Goal: Task Accomplishment & Management: Manage account settings

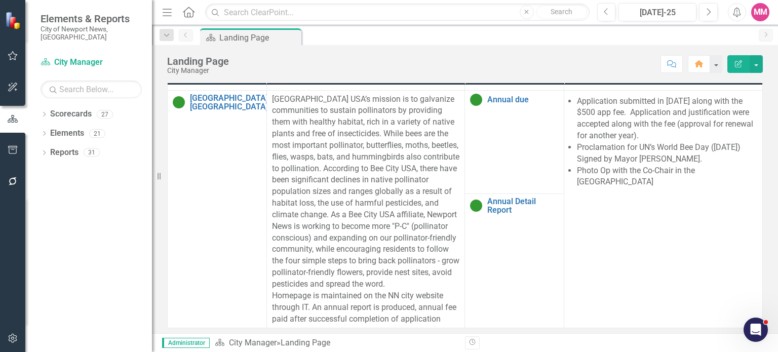
scroll to position [553, 0]
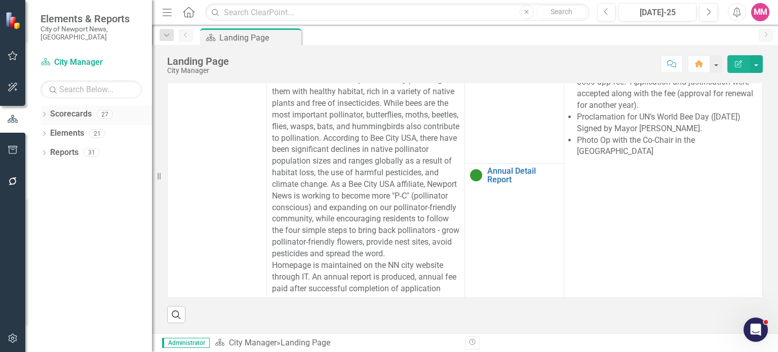
click at [47, 112] on icon "Dropdown" at bounding box center [44, 115] width 7 height 6
click at [50, 131] on icon at bounding box center [50, 133] width 3 height 5
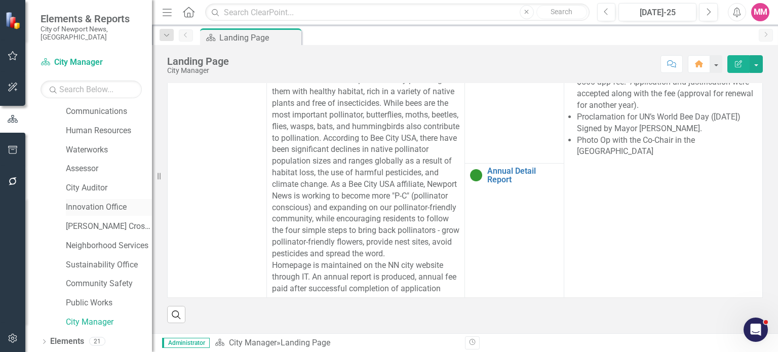
scroll to position [320, 0]
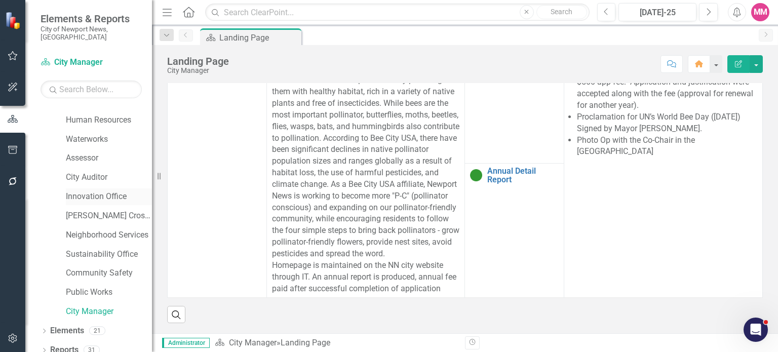
click at [93, 191] on link "Innovation Office" at bounding box center [109, 197] width 86 height 12
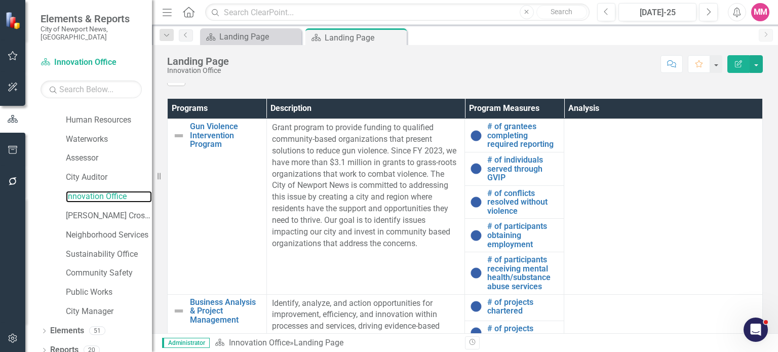
scroll to position [467, 0]
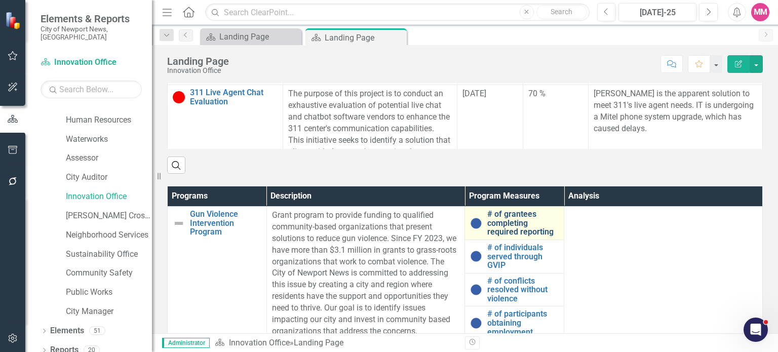
click at [493, 218] on link "# of grantees completing required reporting" at bounding box center [522, 223] width 71 height 27
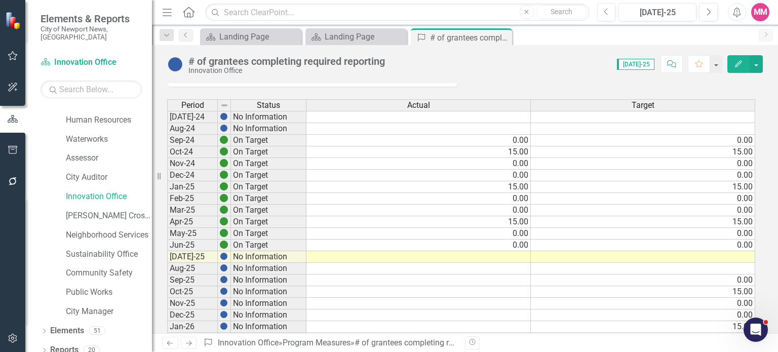
scroll to position [101, 0]
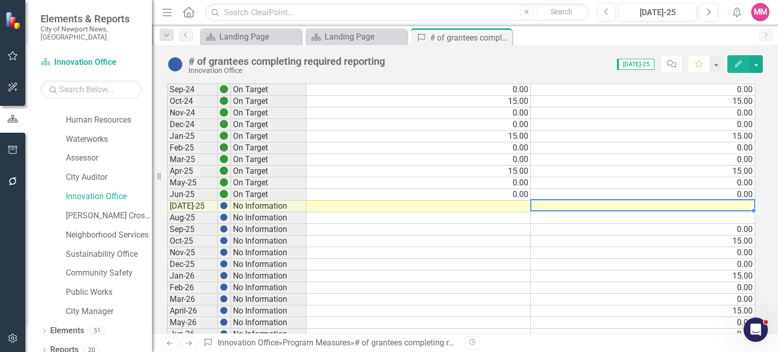
click at [674, 202] on td at bounding box center [643, 207] width 224 height 12
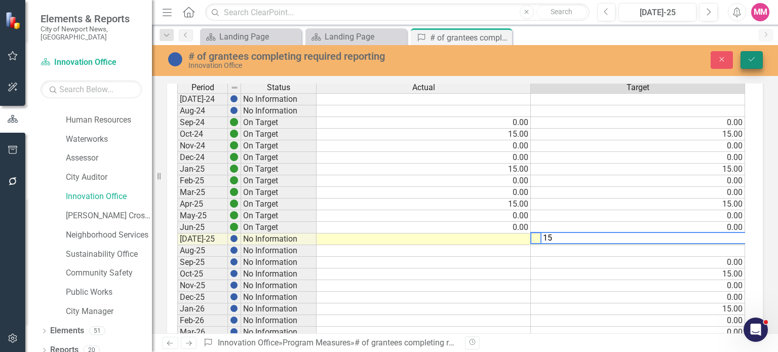
type textarea "15"
click at [745, 56] on button "Save" at bounding box center [751, 60] width 22 height 18
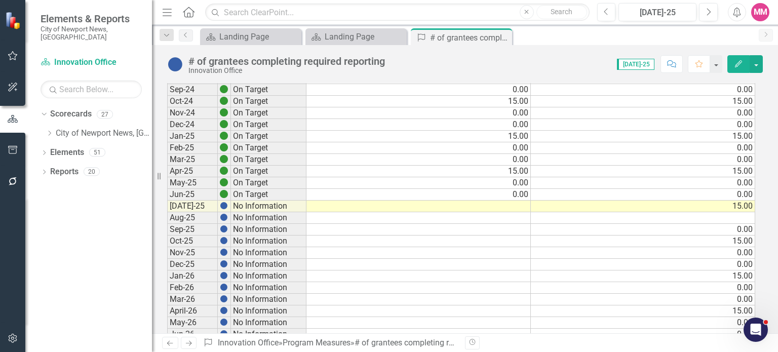
click at [504, 212] on td at bounding box center [418, 218] width 224 height 12
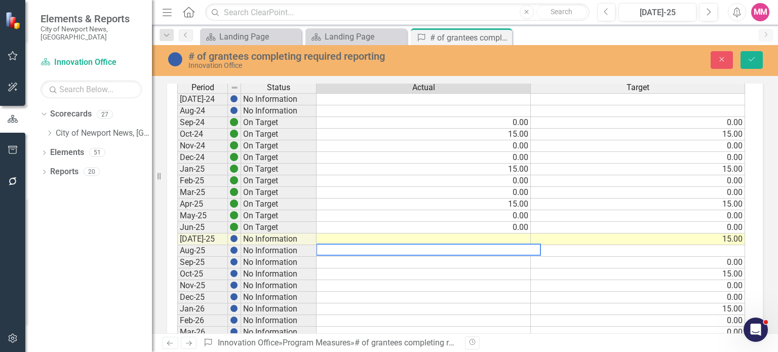
click at [514, 236] on td at bounding box center [424, 239] width 214 height 12
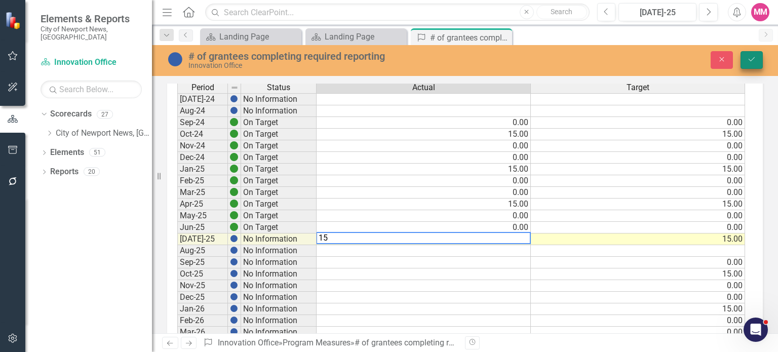
type textarea "15"
click at [760, 59] on button "Save" at bounding box center [751, 60] width 22 height 18
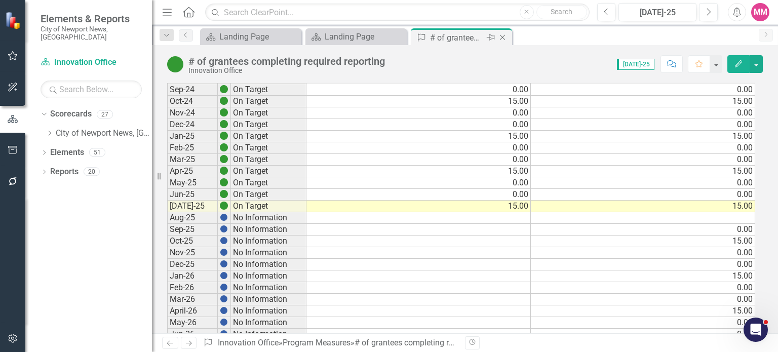
click at [502, 35] on icon "Close" at bounding box center [502, 37] width 10 height 8
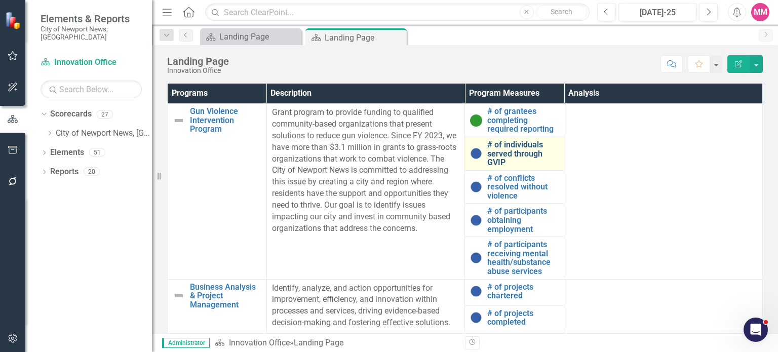
click at [504, 155] on link "# of individuals served through GVIP" at bounding box center [522, 153] width 71 height 27
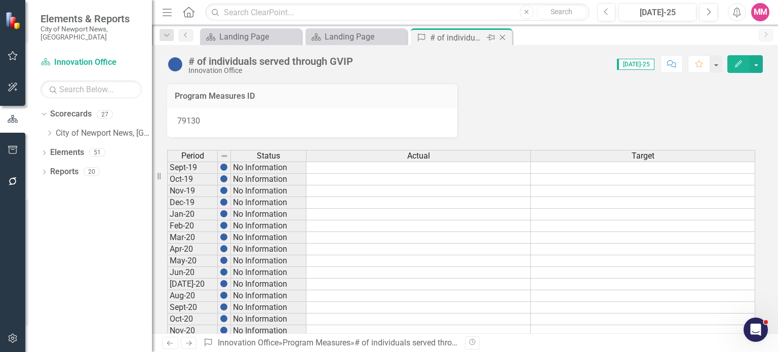
click at [502, 38] on icon at bounding box center [503, 38] width 6 height 6
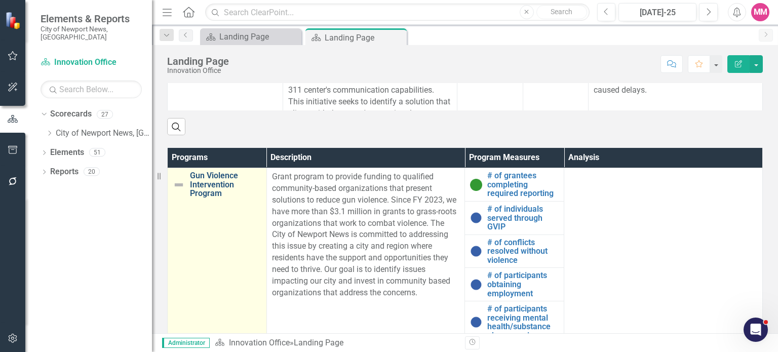
click at [210, 186] on link "Gun Violence Intervention Program" at bounding box center [225, 184] width 71 height 27
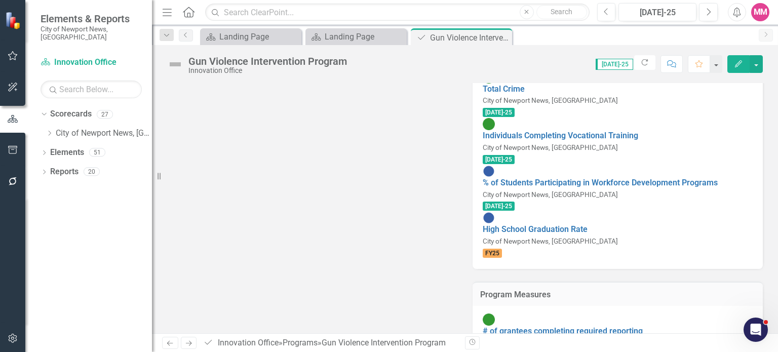
scroll to position [258, 0]
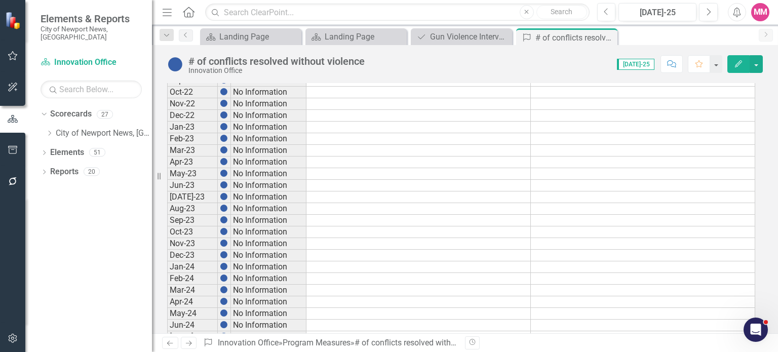
scroll to position [810, 0]
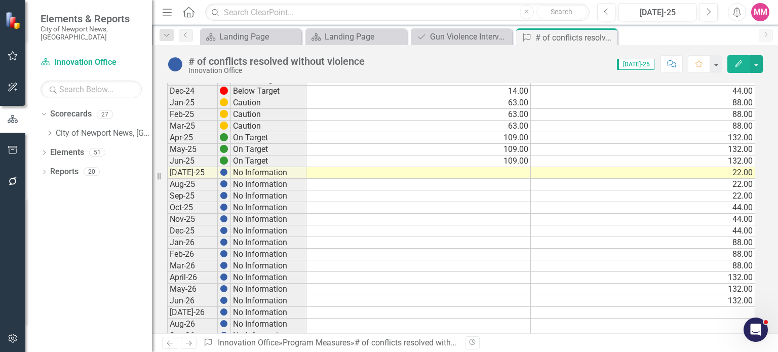
click at [502, 167] on td at bounding box center [418, 173] width 224 height 12
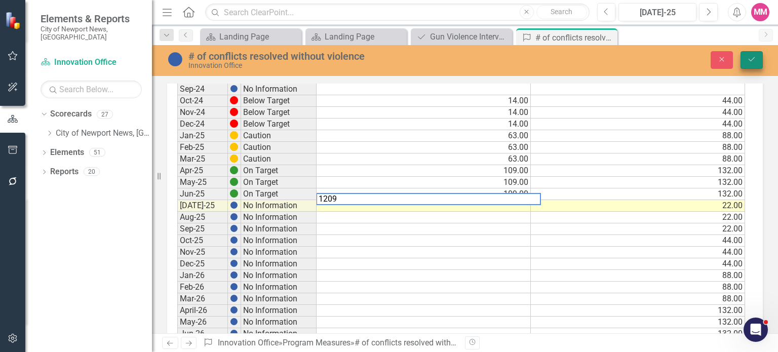
type textarea "1209"
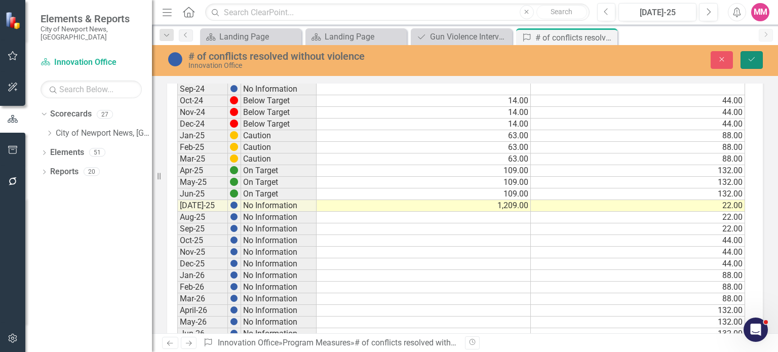
click at [744, 60] on button "Save" at bounding box center [751, 60] width 22 height 18
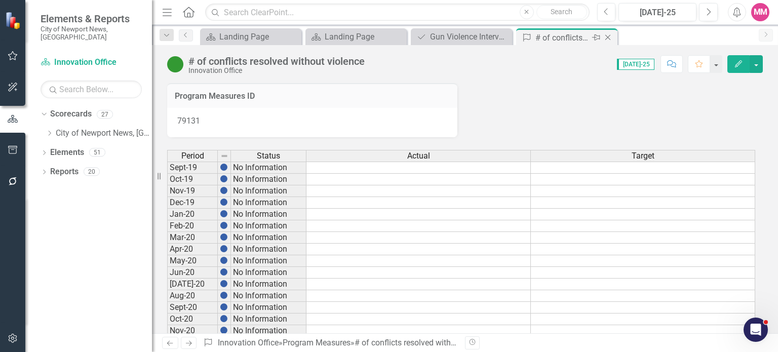
click at [614, 38] on div "Close" at bounding box center [608, 37] width 13 height 13
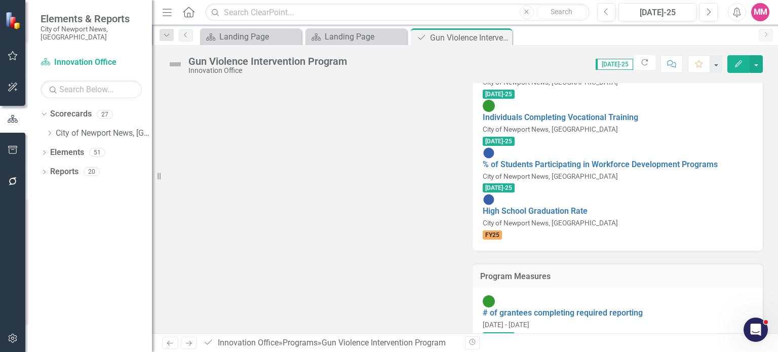
scroll to position [258, 0]
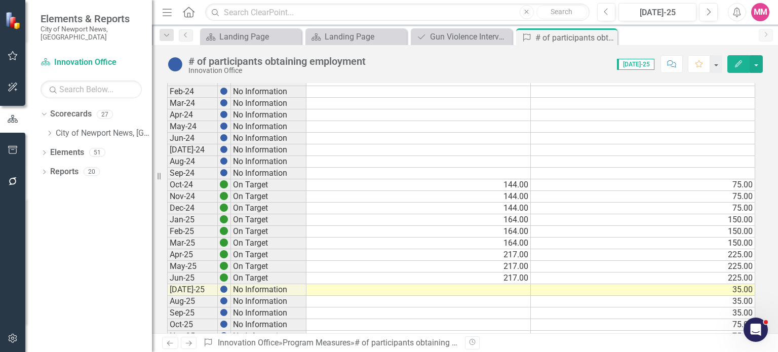
scroll to position [760, 0]
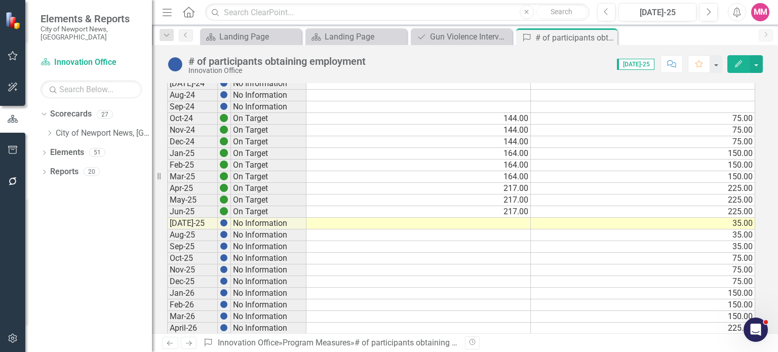
click at [481, 218] on td at bounding box center [418, 224] width 224 height 12
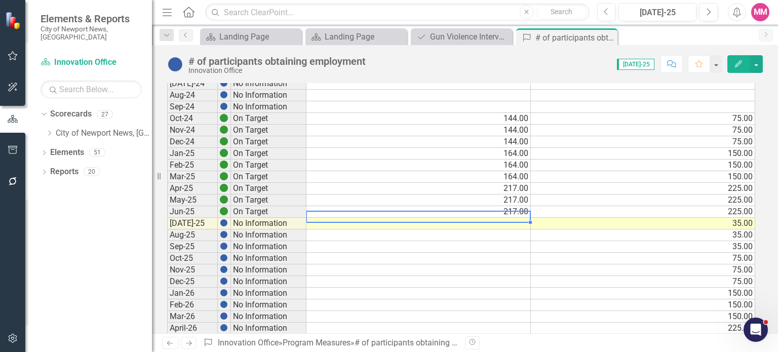
click at [512, 218] on td at bounding box center [418, 224] width 224 height 12
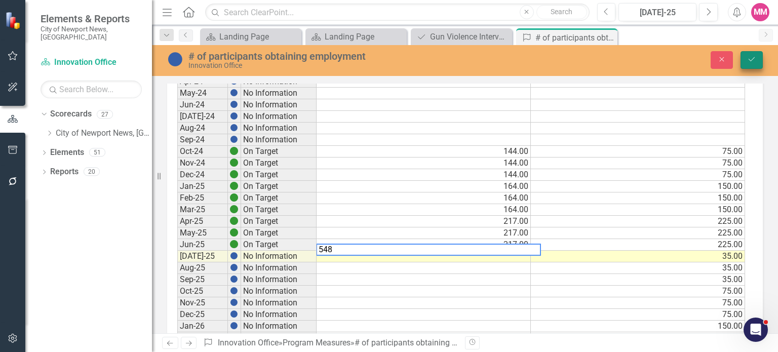
type textarea "548"
click at [753, 58] on icon "Save" at bounding box center [751, 59] width 9 height 7
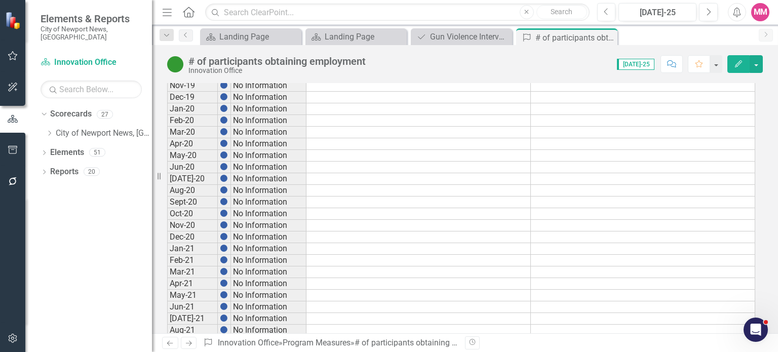
scroll to position [51, 0]
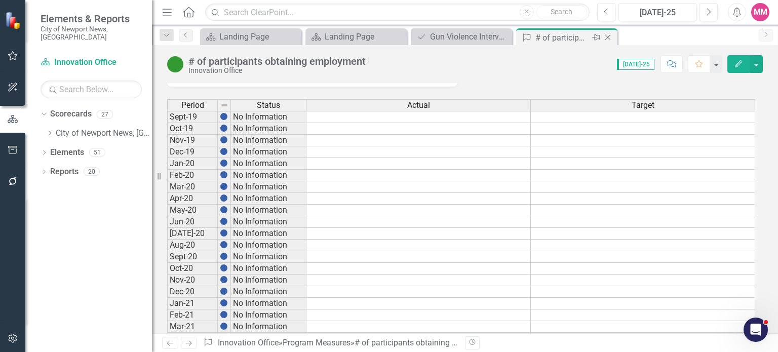
click at [609, 35] on icon "Close" at bounding box center [608, 37] width 10 height 8
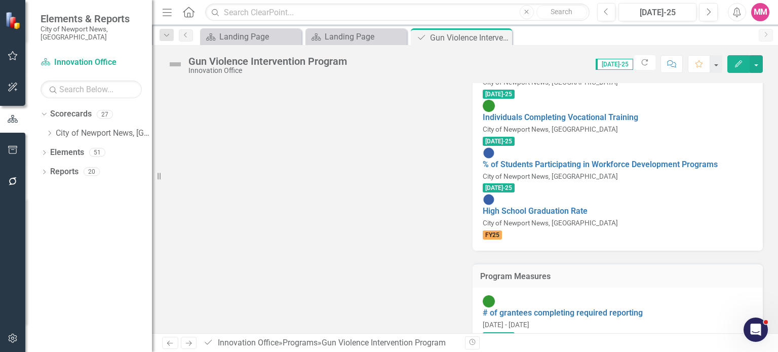
scroll to position [258, 0]
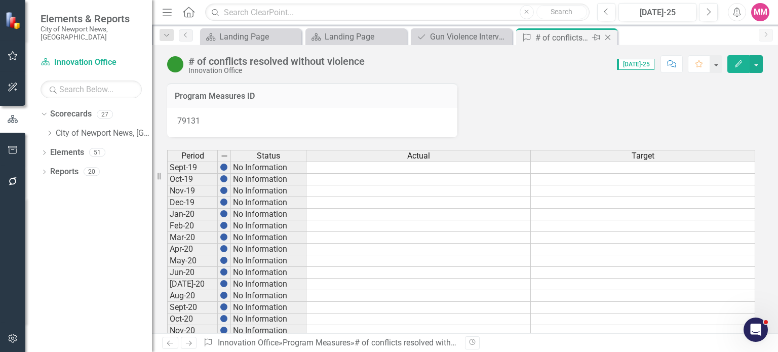
click at [607, 37] on icon at bounding box center [608, 38] width 6 height 6
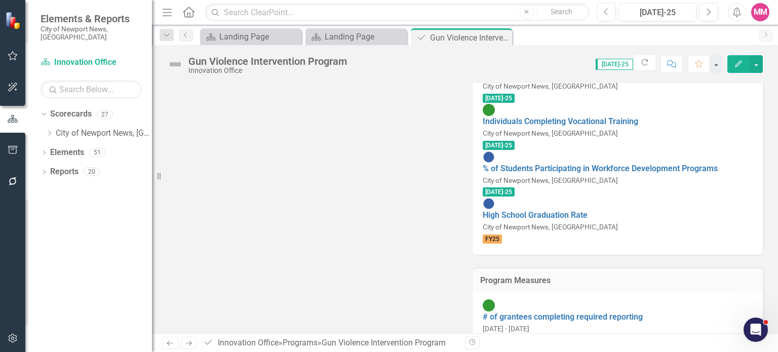
scroll to position [258, 0]
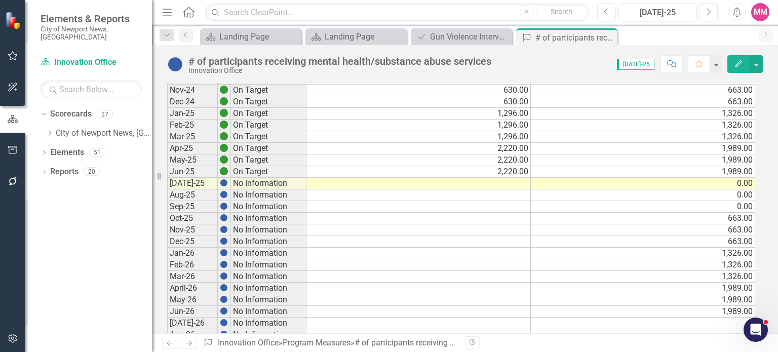
scroll to position [861, 0]
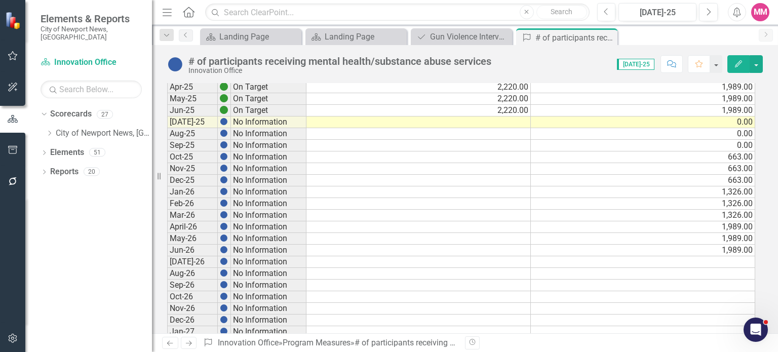
click at [491, 117] on td at bounding box center [418, 122] width 224 height 12
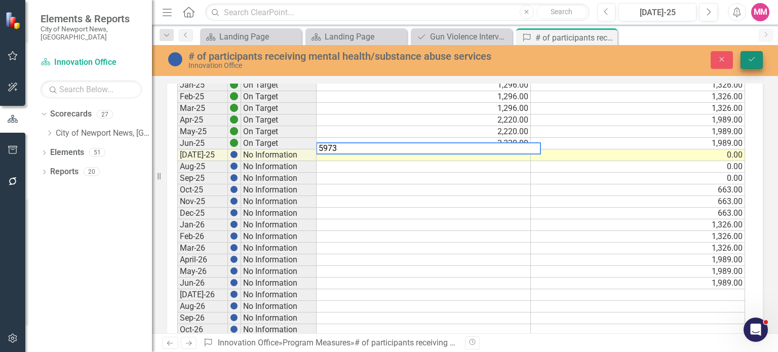
type textarea "5973"
click at [751, 56] on icon "Save" at bounding box center [751, 59] width 9 height 7
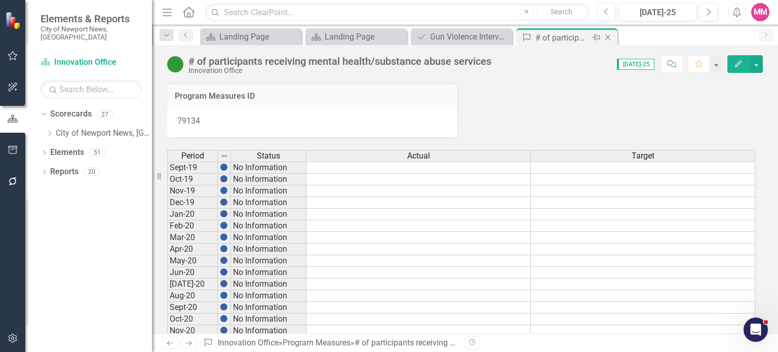
click at [608, 38] on icon "Close" at bounding box center [608, 37] width 10 height 8
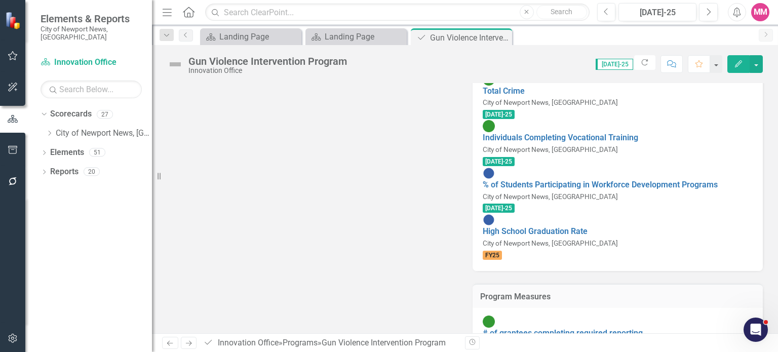
scroll to position [258, 0]
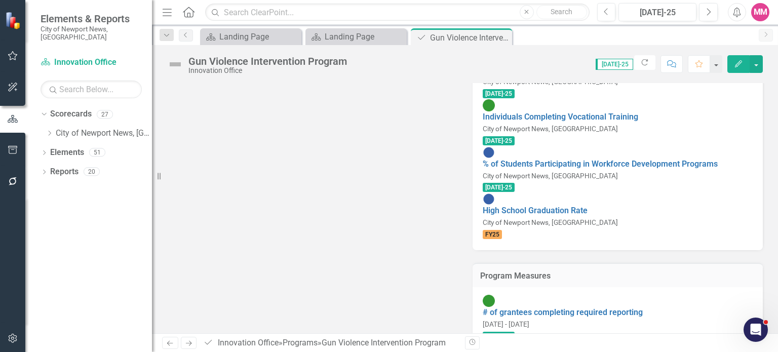
click at [552, 351] on link "# of individuals served through GVIP" at bounding box center [549, 359] width 133 height 10
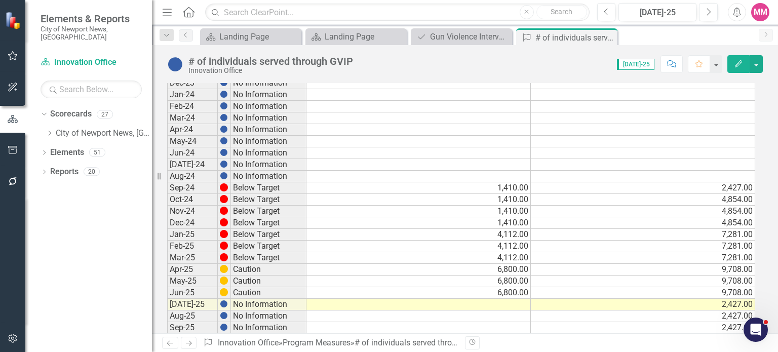
scroll to position [760, 0]
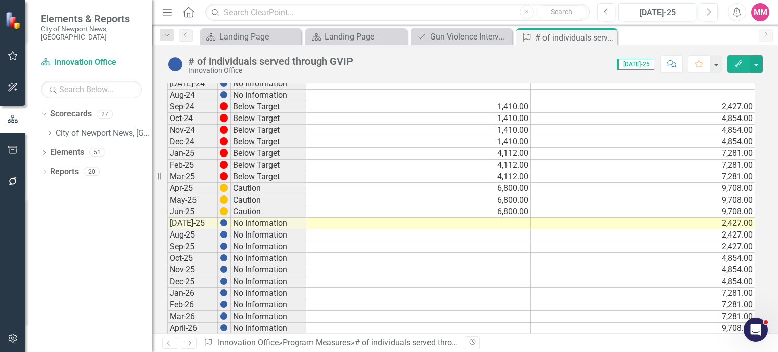
click at [497, 218] on td at bounding box center [418, 224] width 224 height 12
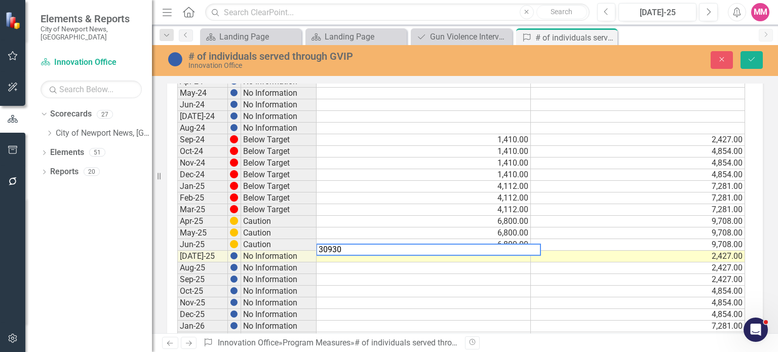
type textarea "30930"
click at [749, 50] on div "# of individuals served through GVIP Innovation Office Close Save" at bounding box center [465, 59] width 626 height 19
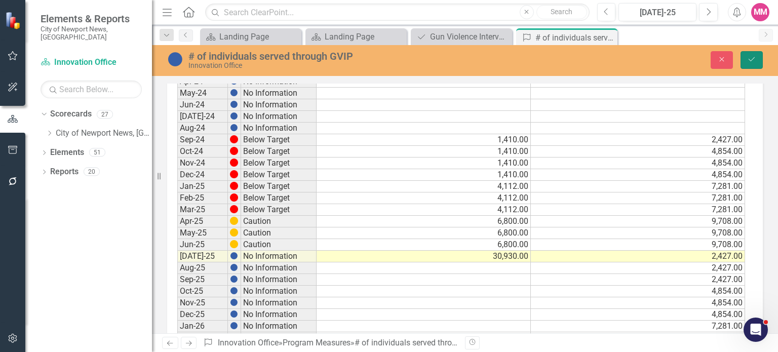
click at [758, 61] on button "Save" at bounding box center [751, 60] width 22 height 18
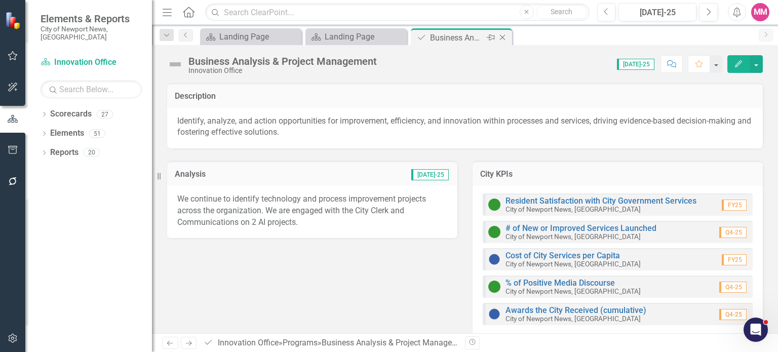
click at [504, 36] on icon "Close" at bounding box center [502, 37] width 10 height 8
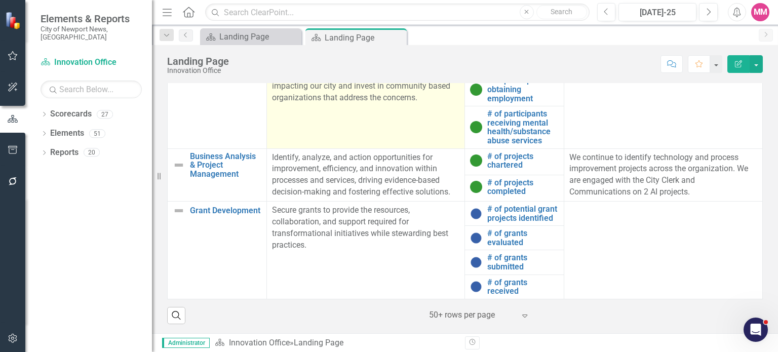
scroll to position [152, 0]
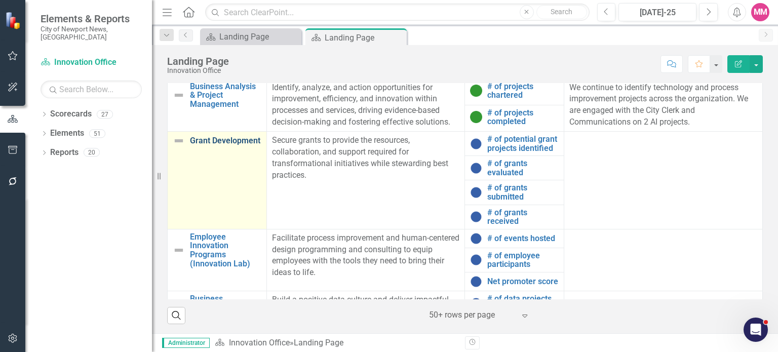
click at [220, 145] on link "Grant Development" at bounding box center [225, 140] width 71 height 9
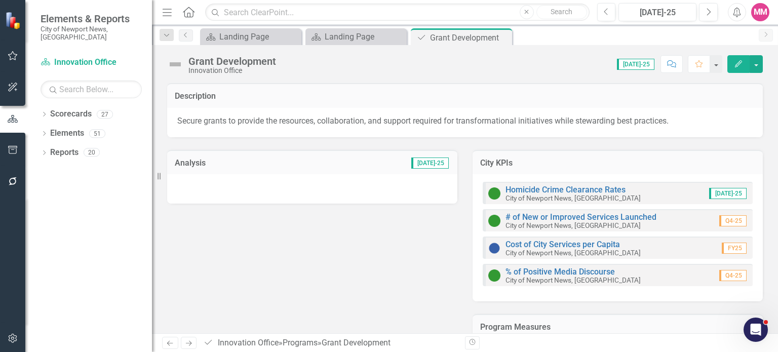
scroll to position [141, 0]
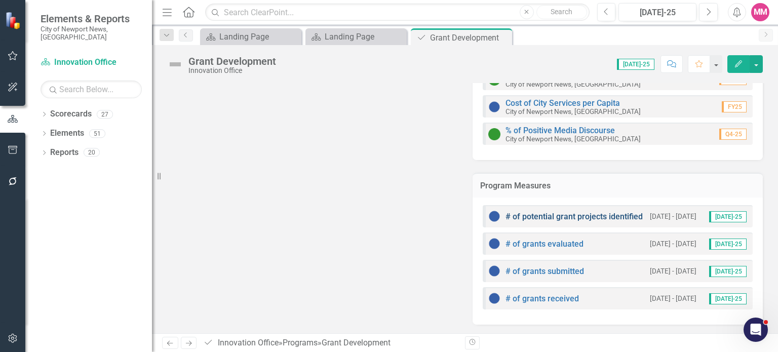
click at [541, 214] on link "# of potential grant projects identified" at bounding box center [573, 217] width 137 height 10
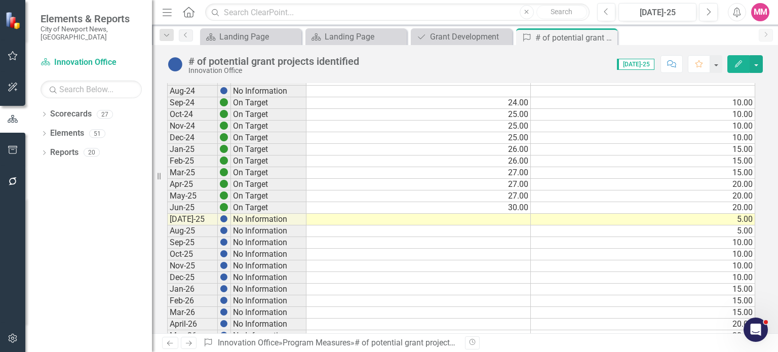
scroll to position [760, 0]
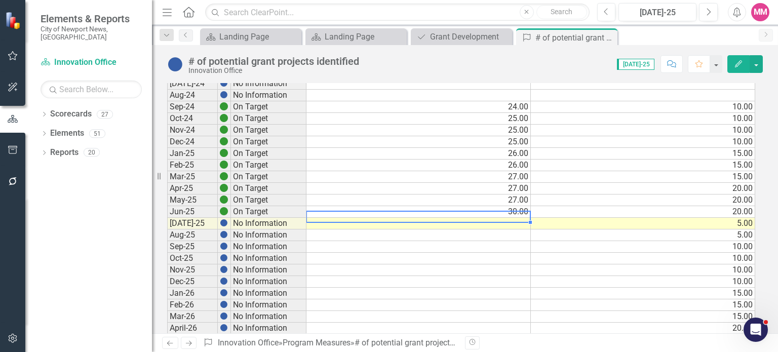
click at [520, 218] on td at bounding box center [418, 224] width 224 height 12
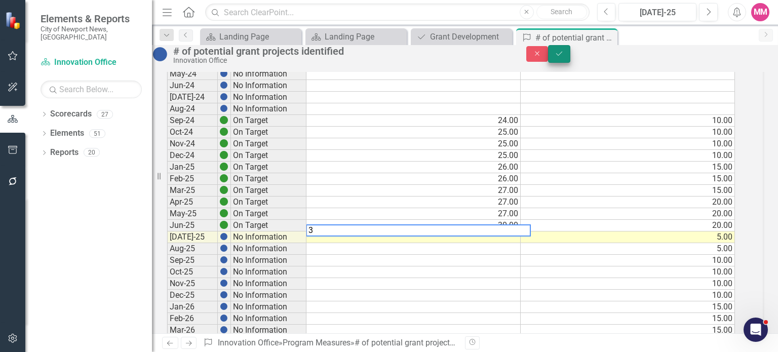
type textarea "3"
click at [562, 55] on icon "submit" at bounding box center [559, 53] width 6 height 4
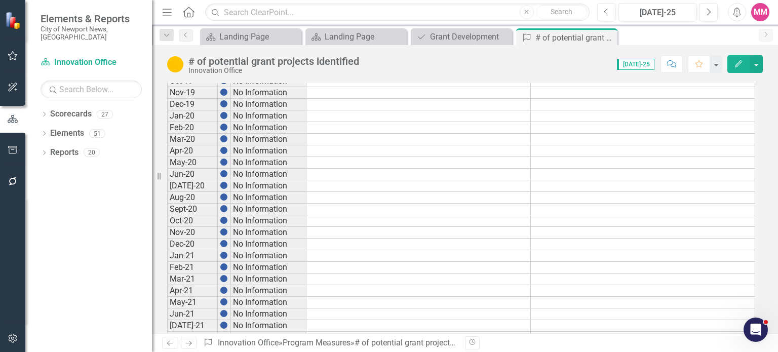
scroll to position [0, 0]
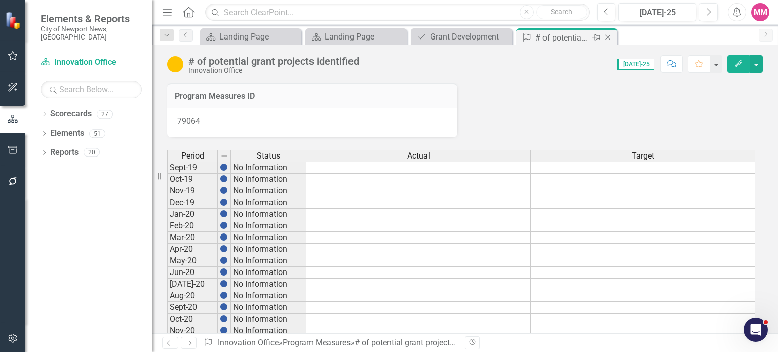
click at [607, 35] on icon "Close" at bounding box center [608, 37] width 10 height 8
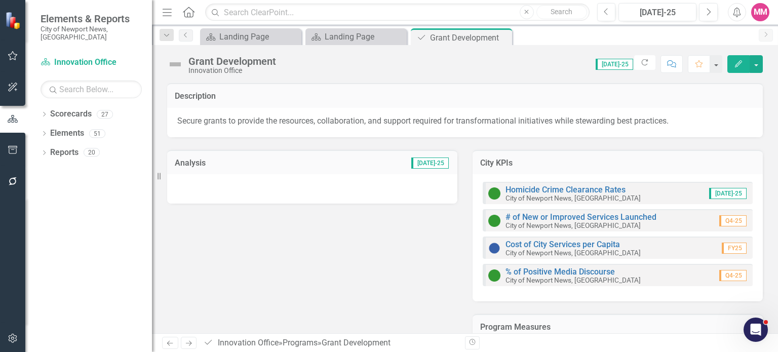
scroll to position [141, 0]
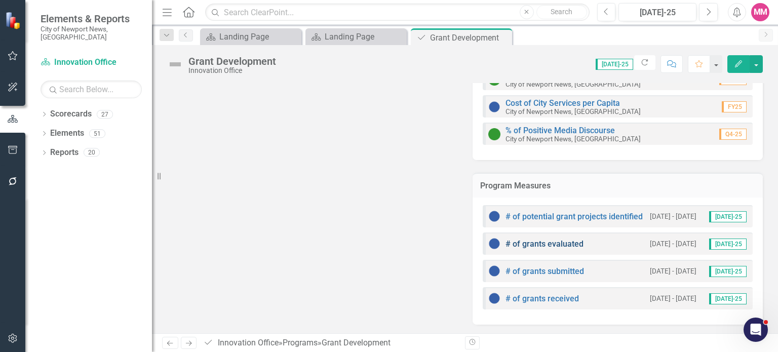
click at [533, 243] on link "# of grants evaluated" at bounding box center [544, 244] width 78 height 10
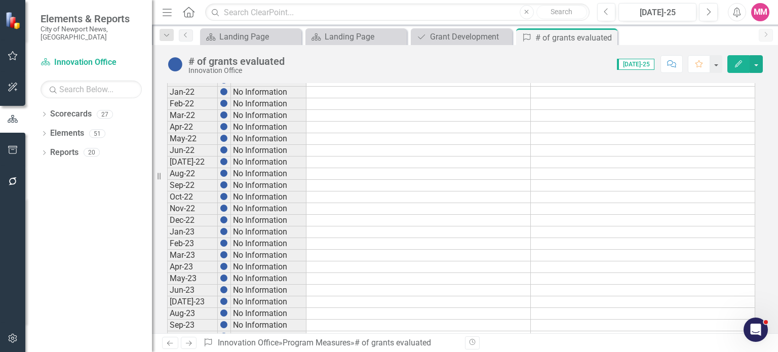
scroll to position [557, 0]
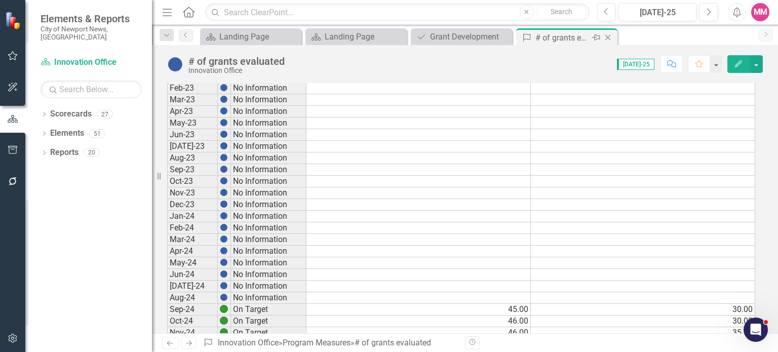
click at [610, 38] on icon "Close" at bounding box center [608, 37] width 10 height 8
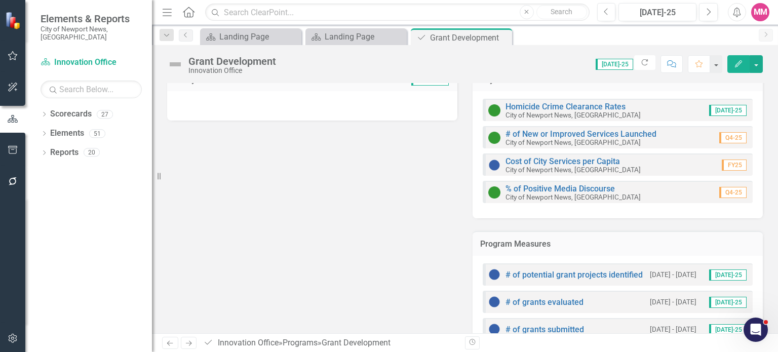
scroll to position [141, 0]
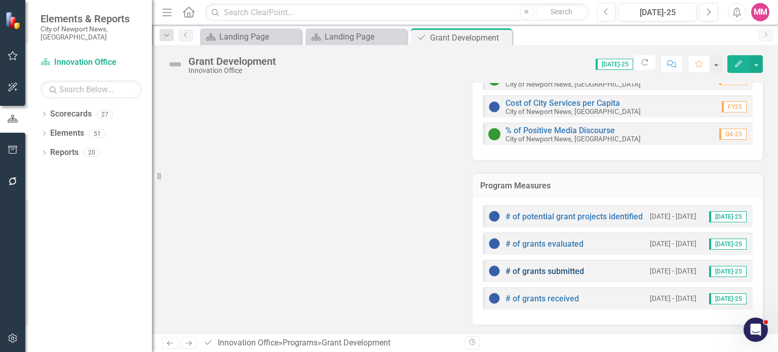
click at [545, 271] on link "# of grants submitted" at bounding box center [544, 271] width 78 height 10
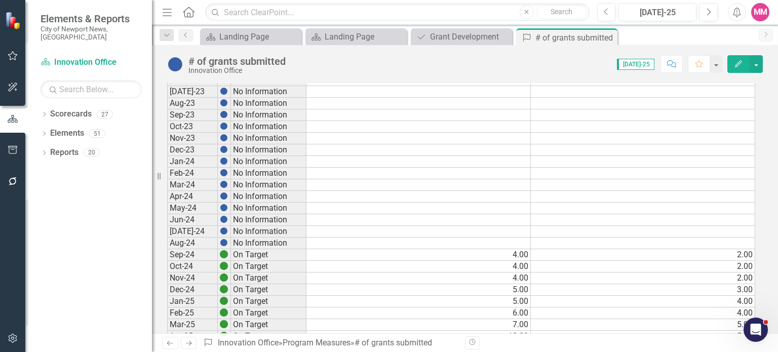
scroll to position [810, 0]
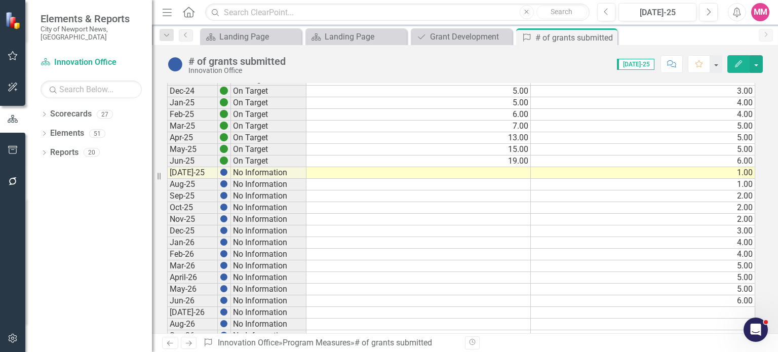
click at [520, 167] on td at bounding box center [418, 173] width 224 height 12
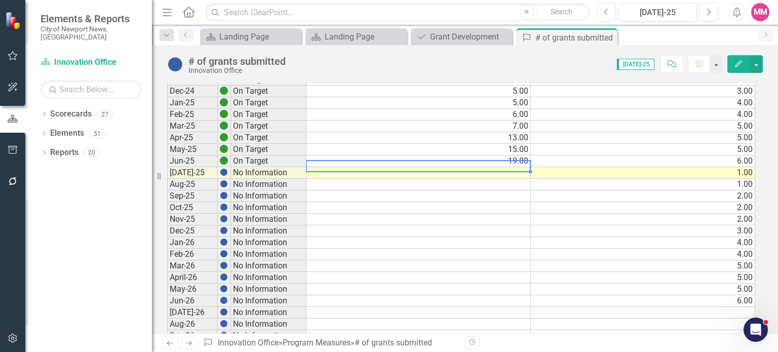
click at [520, 167] on td at bounding box center [418, 173] width 224 height 12
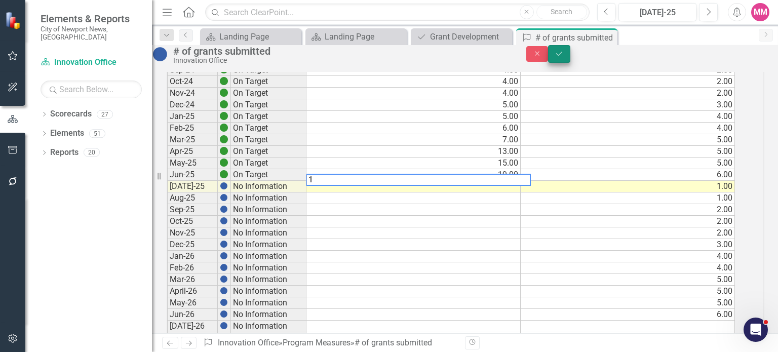
type textarea "1"
click at [570, 63] on button "Save" at bounding box center [559, 54] width 22 height 18
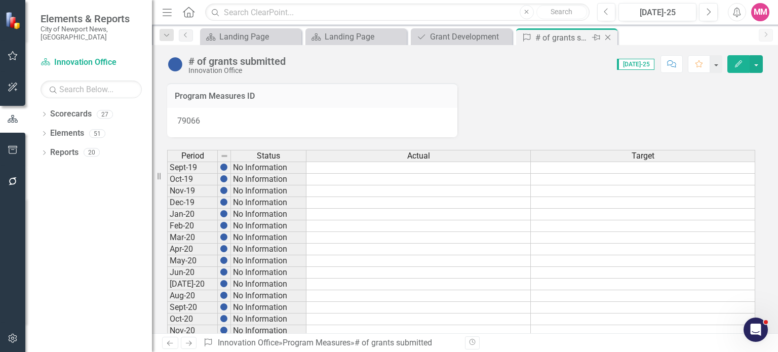
click at [608, 36] on icon at bounding box center [608, 38] width 6 height 6
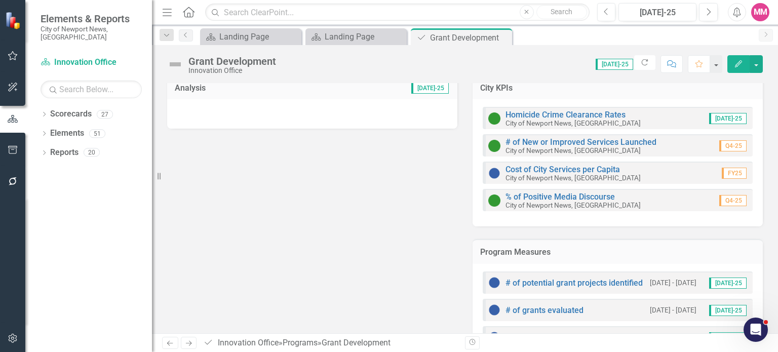
scroll to position [141, 0]
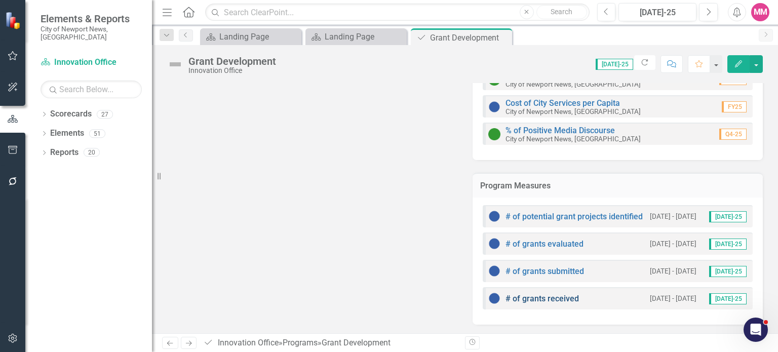
click at [537, 299] on link "# of grants received" at bounding box center [541, 299] width 73 height 10
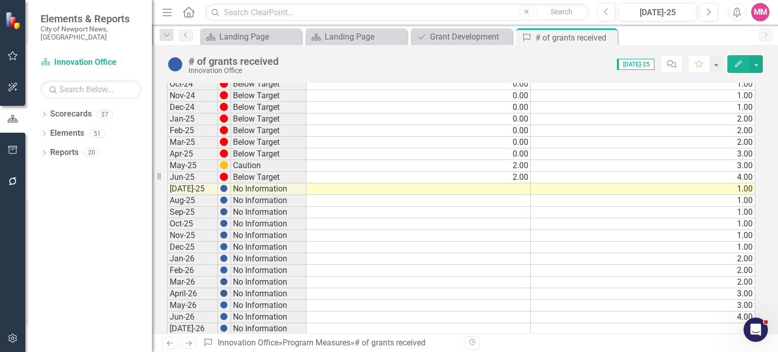
scroll to position [810, 0]
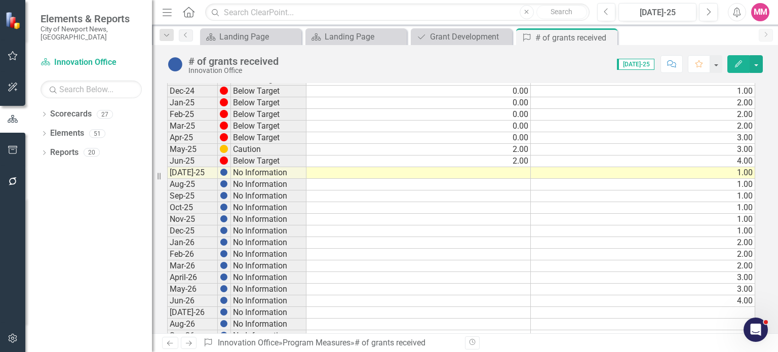
click at [514, 167] on td at bounding box center [418, 173] width 224 height 12
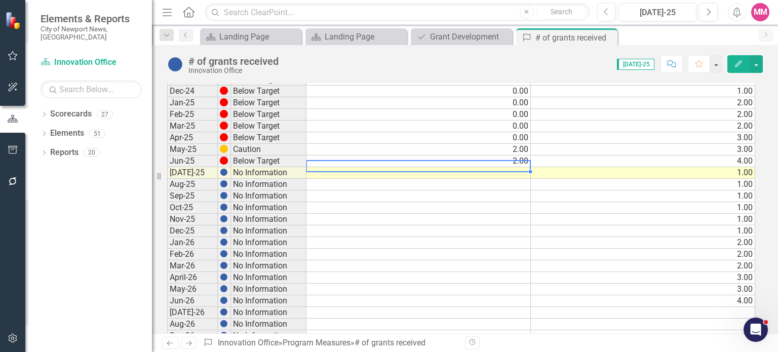
click at [514, 167] on td at bounding box center [418, 173] width 224 height 12
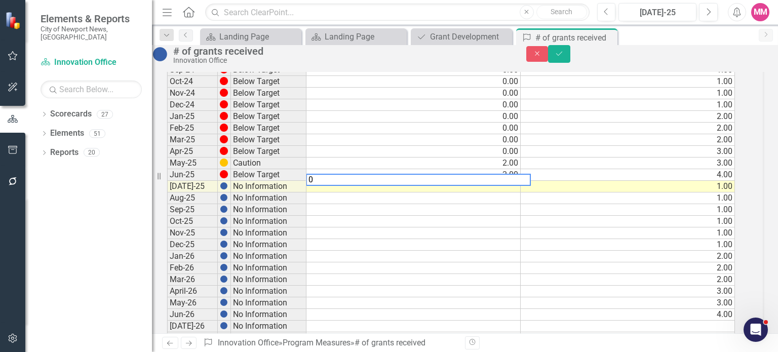
click at [687, 192] on td "1.00" at bounding box center [628, 187] width 214 height 12
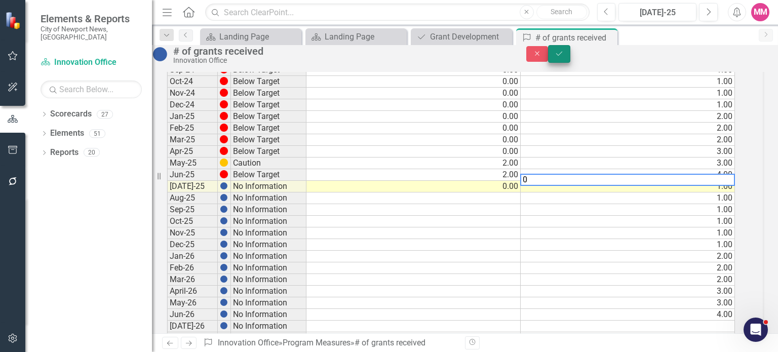
type textarea "0"
click at [570, 54] on button "Save" at bounding box center [559, 54] width 22 height 18
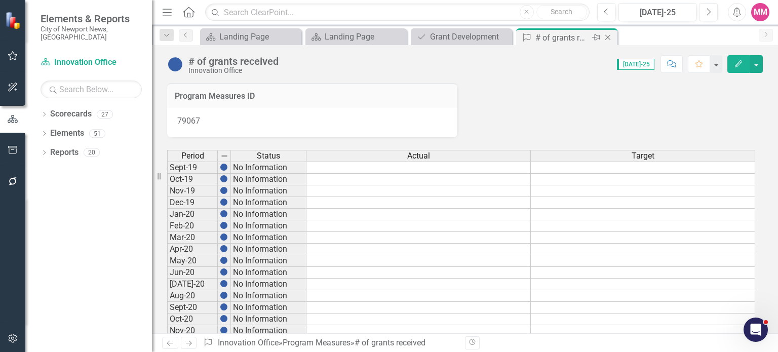
click at [608, 36] on icon "Close" at bounding box center [608, 37] width 10 height 8
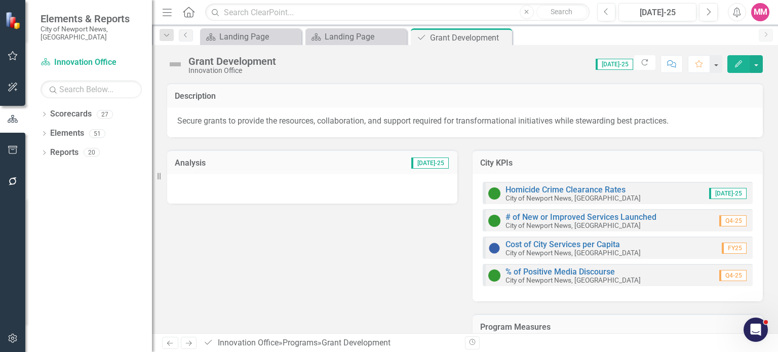
click at [269, 184] on div at bounding box center [312, 188] width 290 height 29
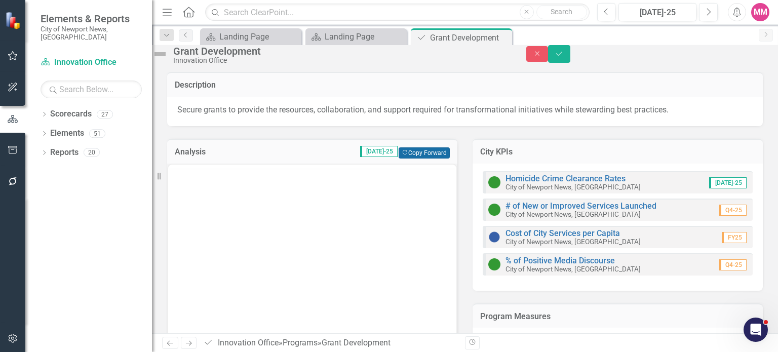
click at [425, 159] on button "Copy Forward Copy Forward" at bounding box center [424, 152] width 51 height 11
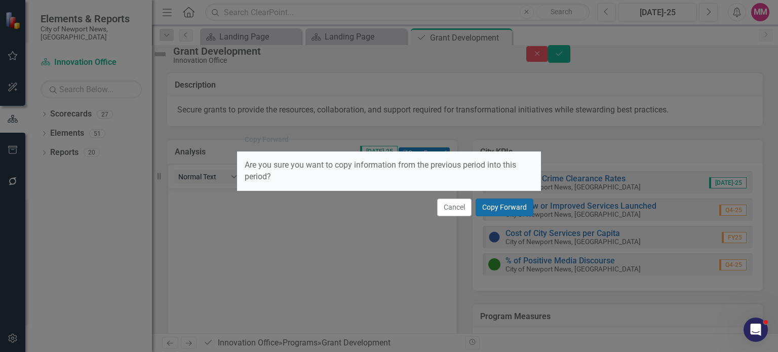
click at [508, 208] on button "Copy Forward" at bounding box center [505, 208] width 58 height 18
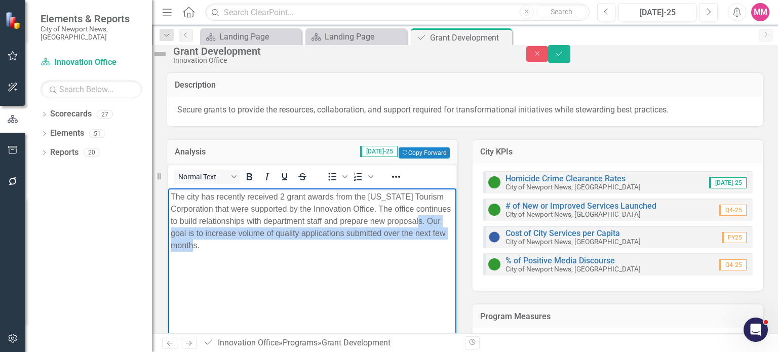
drag, startPoint x: 307, startPoint y: 245, endPoint x: 208, endPoint y: 236, distance: 99.1
click at [208, 236] on p "The city has recently received 2 grant awards from the Virginia Tourism Corpora…" at bounding box center [312, 220] width 283 height 61
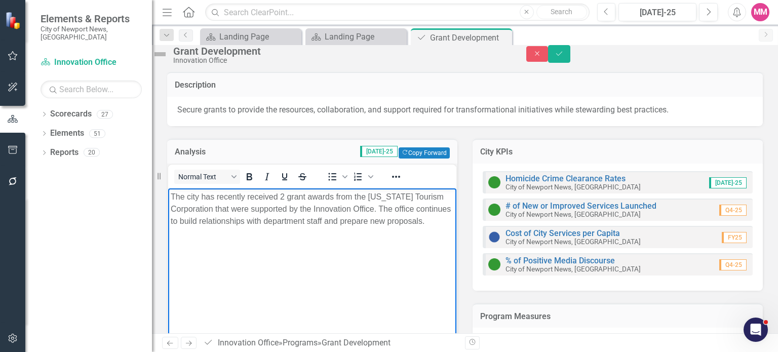
click at [271, 227] on p "The city has recently received 2 grant awards from the Virginia Tourism Corpora…" at bounding box center [312, 208] width 283 height 36
click at [285, 192] on p "The city has recently received 2 grant awards from the Virginia Tourism Corpora…" at bounding box center [312, 208] width 283 height 36
click at [305, 226] on p "The city has recently received 3 grant awards from the [US_STATE] Tourism Corpo…" at bounding box center [312, 208] width 283 height 36
click at [570, 55] on button "Save" at bounding box center [559, 54] width 22 height 18
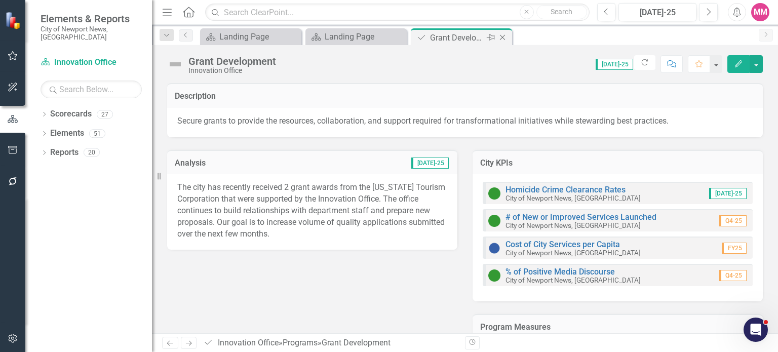
click at [505, 38] on icon "Close" at bounding box center [502, 37] width 10 height 8
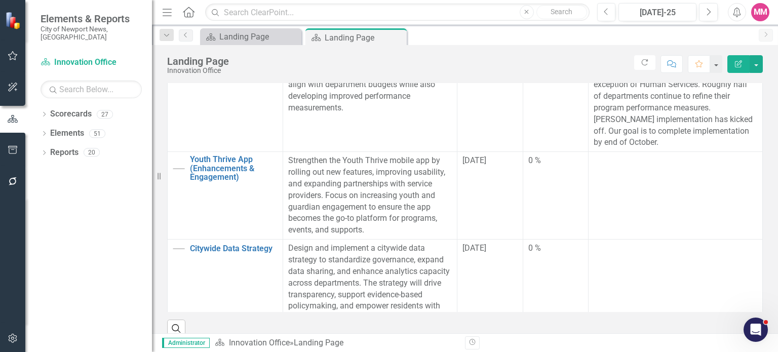
scroll to position [354, 0]
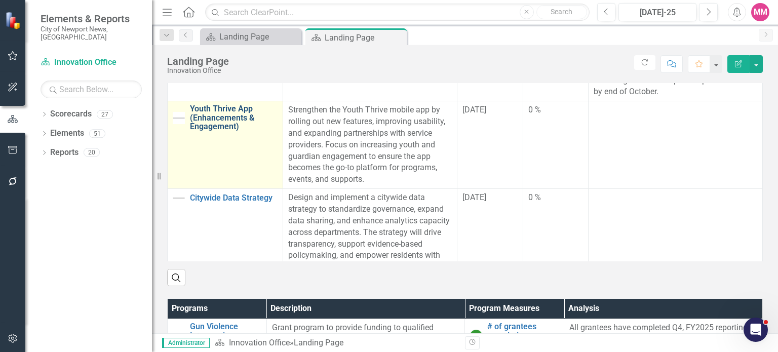
click at [207, 123] on link "Youth Thrive App (Enhancements & Engagement)" at bounding box center [234, 117] width 88 height 27
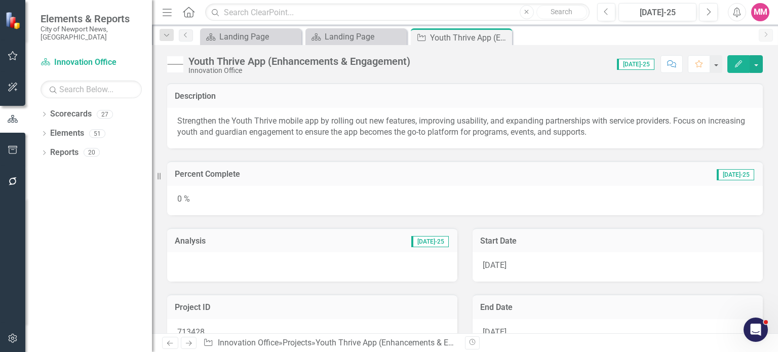
scroll to position [101, 0]
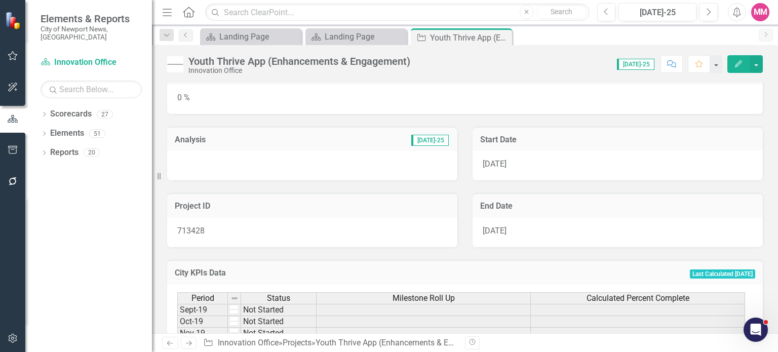
click at [399, 107] on div "0 %" at bounding box center [465, 99] width 596 height 29
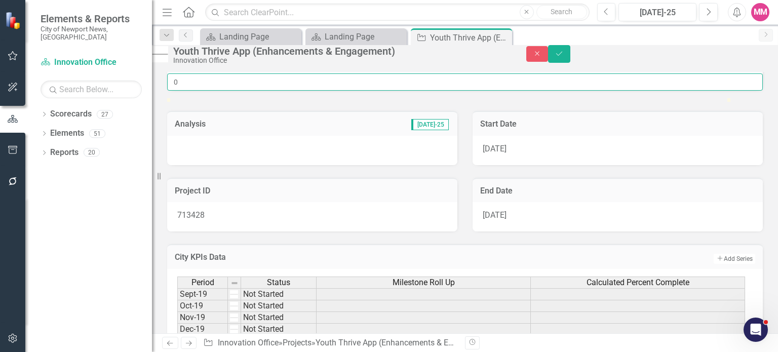
click at [231, 91] on input "0" at bounding box center [465, 81] width 596 height 17
type input "10"
click at [249, 136] on div "Analysis Jul-25" at bounding box center [312, 123] width 290 height 25
click at [255, 165] on div at bounding box center [312, 150] width 290 height 29
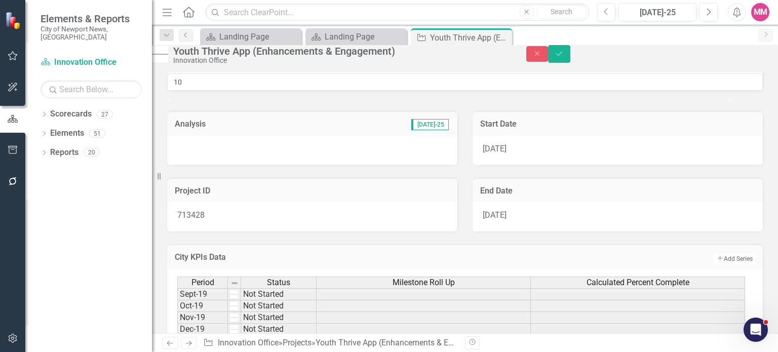
click at [255, 165] on div at bounding box center [312, 150] width 290 height 29
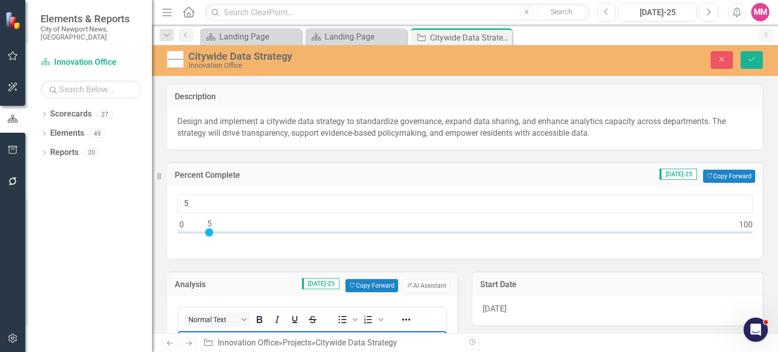
scroll to position [101, 0]
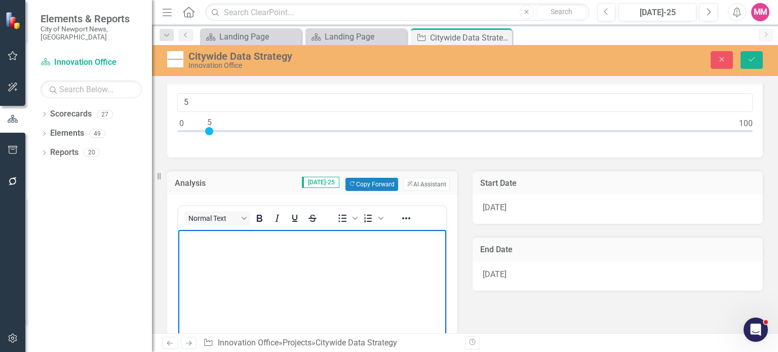
click at [238, 250] on body "Rich Text Area. Press ALT-0 for help." at bounding box center [312, 305] width 268 height 152
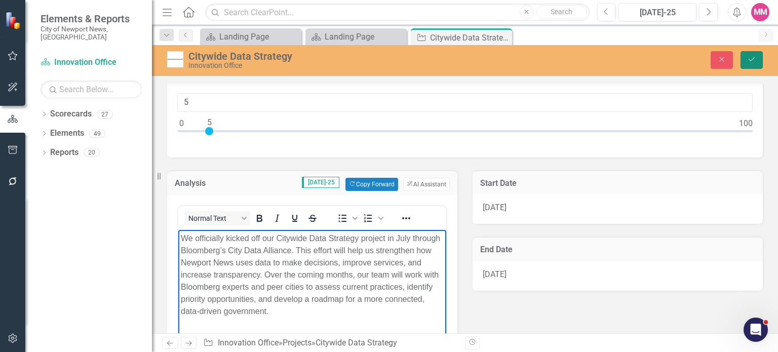
click at [742, 63] on button "Save" at bounding box center [751, 60] width 22 height 18
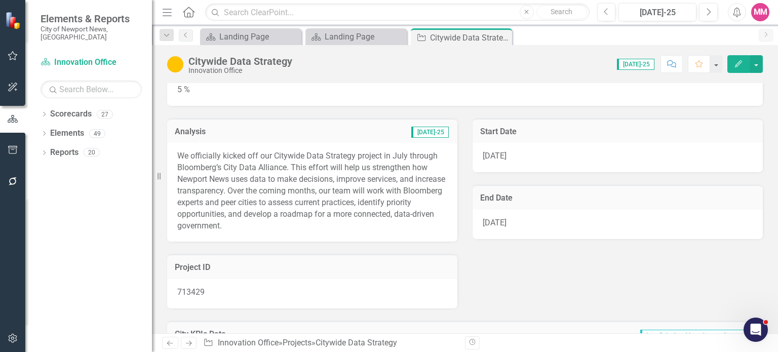
scroll to position [51, 0]
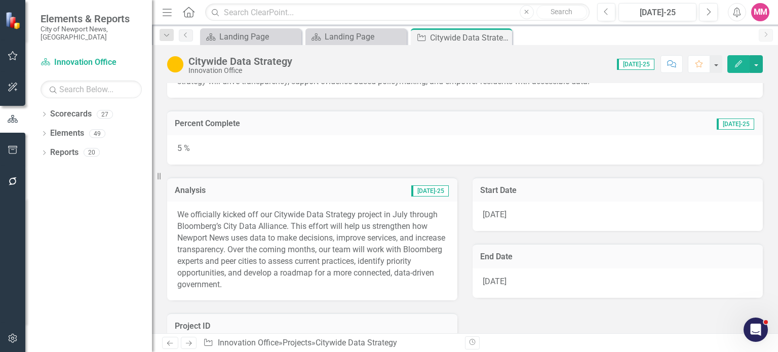
click at [179, 145] on div "5 %" at bounding box center [465, 149] width 596 height 29
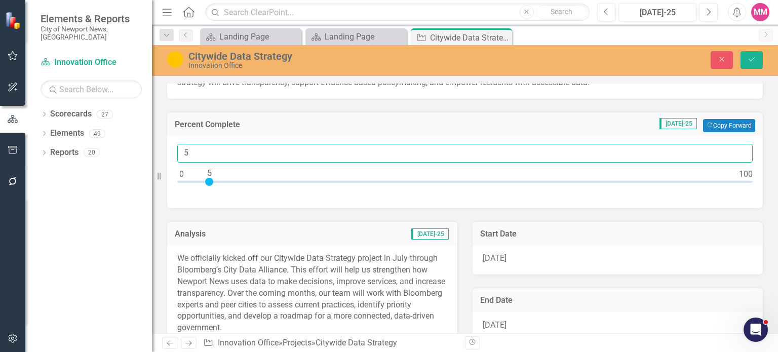
click at [187, 157] on input "5" at bounding box center [464, 153] width 575 height 19
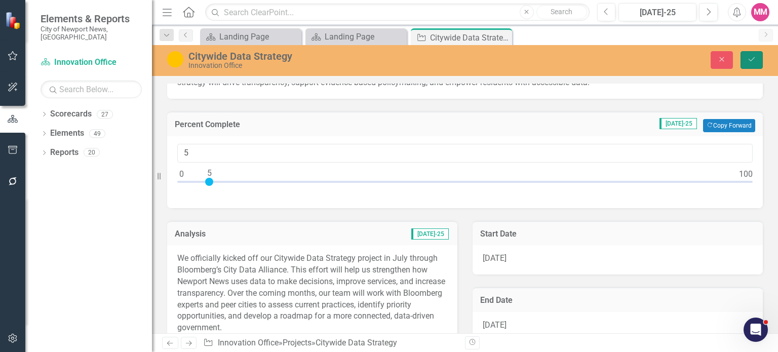
click at [746, 57] on button "Save" at bounding box center [751, 60] width 22 height 18
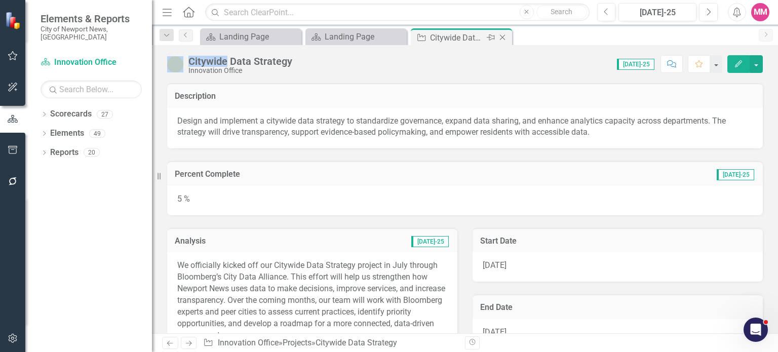
click at [504, 36] on icon "Close" at bounding box center [502, 37] width 10 height 8
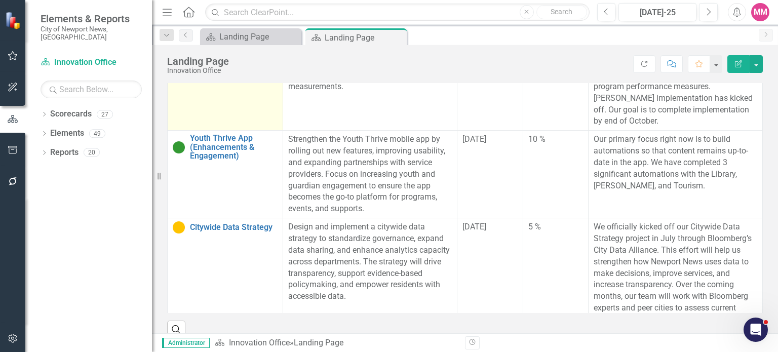
scroll to position [948, 0]
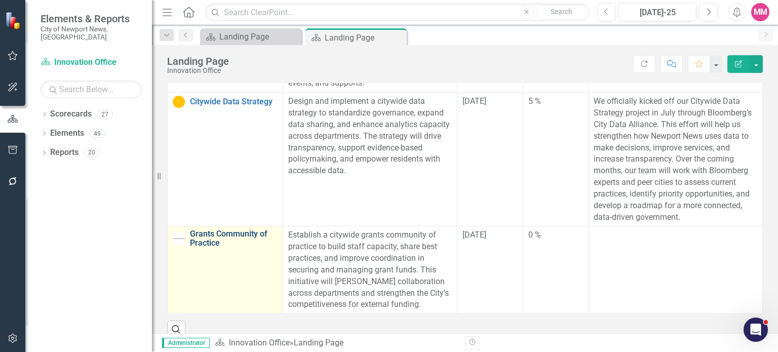
click at [221, 243] on link "Grants Community of Practice" at bounding box center [234, 238] width 88 height 18
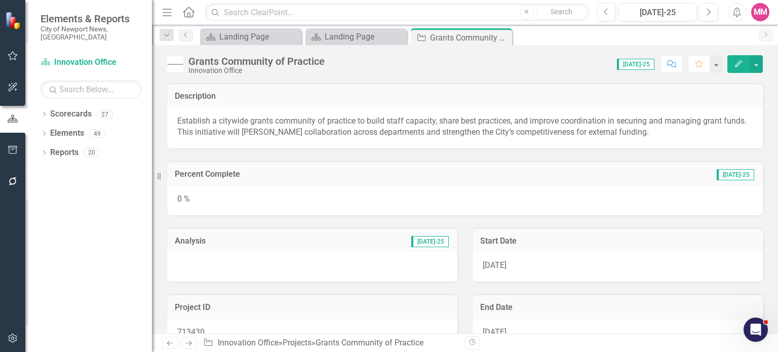
click at [270, 271] on div at bounding box center [312, 266] width 290 height 29
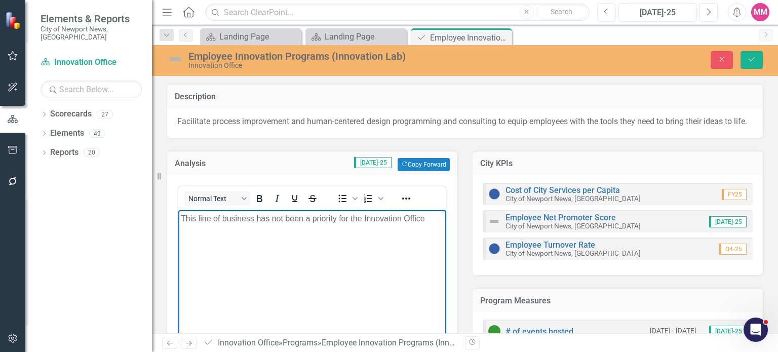
click at [228, 240] on body "This line of business has not been a priority for the Innovation Office" at bounding box center [312, 286] width 268 height 152
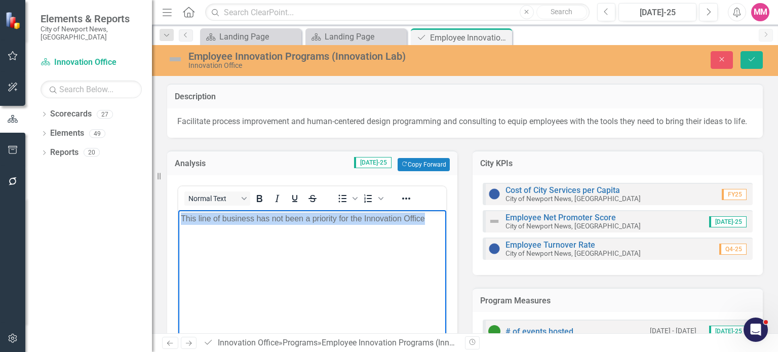
click at [228, 240] on body "This line of business has not been a priority for the Innovation Office" at bounding box center [312, 286] width 268 height 152
paste body "Rich Text Area. Press ALT-0 for help."
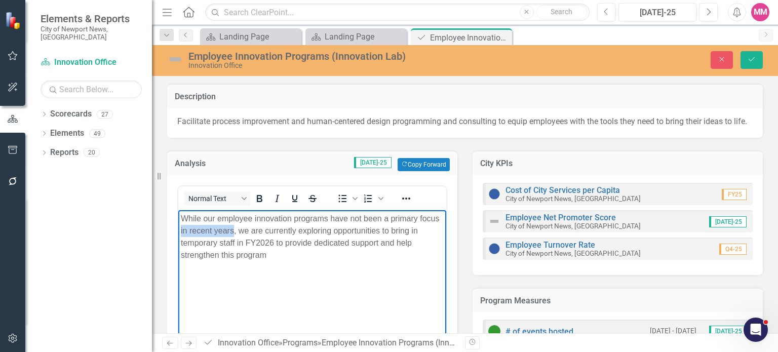
drag, startPoint x: 234, startPoint y: 230, endPoint x: 180, endPoint y: 230, distance: 53.7
click at [181, 230] on p "While our employee innovation programs have not been a primary focus in recent …" at bounding box center [312, 237] width 263 height 49
click at [288, 247] on p "While our employee innovation programs have not been a primary focus, we are cu…" at bounding box center [312, 231] width 263 height 36
click at [220, 244] on p "While our employee innovation programs have not been a primary focus, we are cu…" at bounding box center [312, 231] width 263 height 36
click at [753, 61] on icon "Save" at bounding box center [751, 59] width 9 height 7
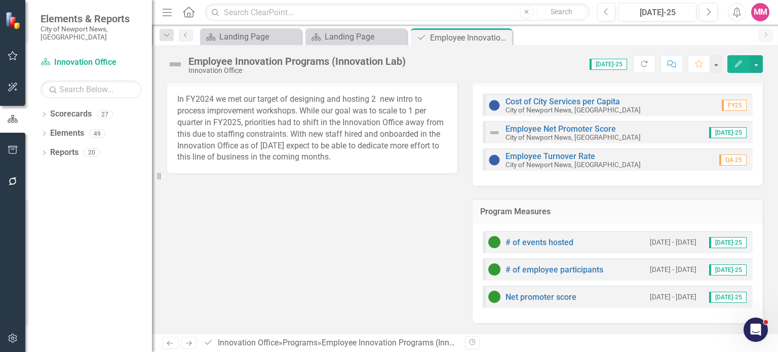
scroll to position [98, 0]
click at [505, 40] on icon "Close" at bounding box center [502, 37] width 10 height 8
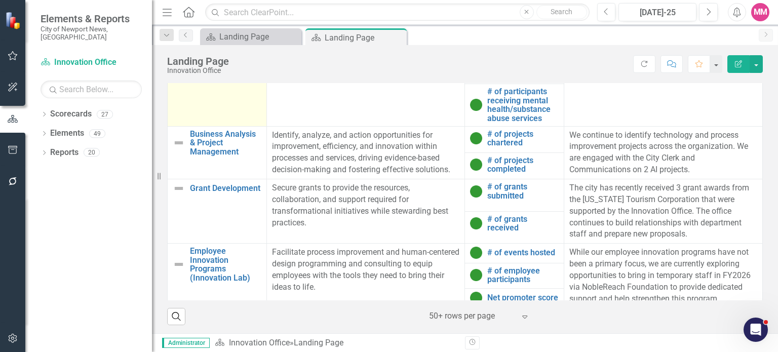
scroll to position [188, 0]
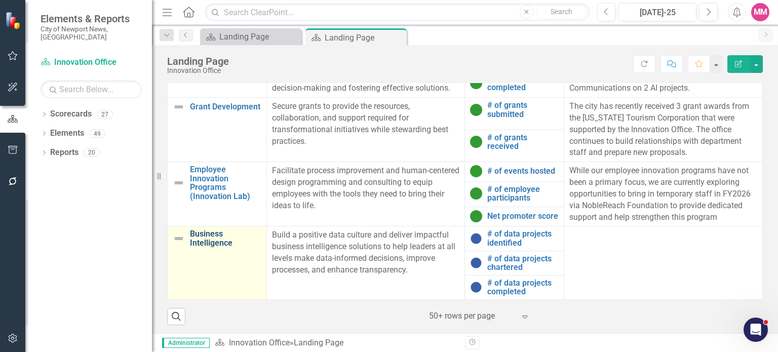
click at [219, 236] on link "Business Intelligence" at bounding box center [225, 238] width 71 height 18
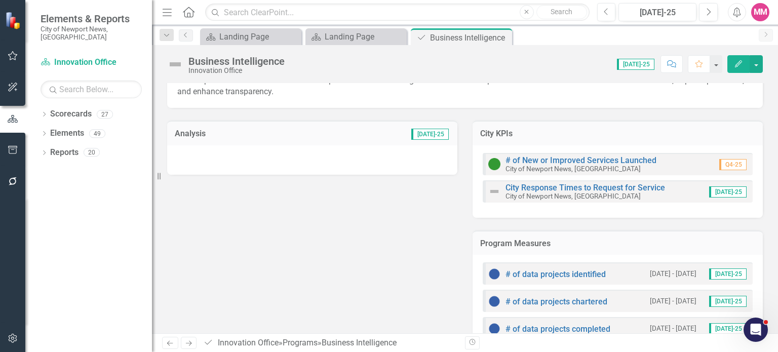
scroll to position [71, 0]
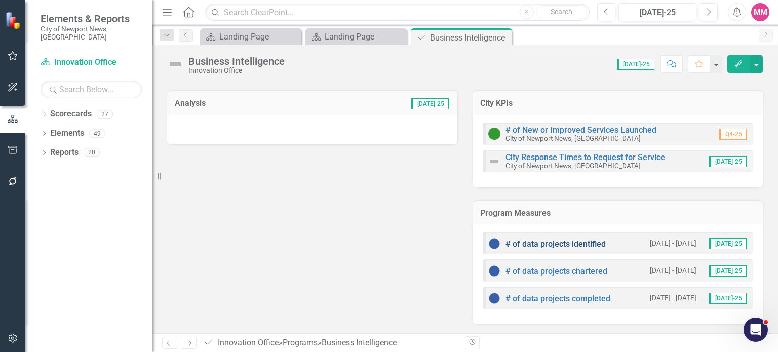
click at [551, 245] on link "# of data projects identified" at bounding box center [555, 244] width 100 height 10
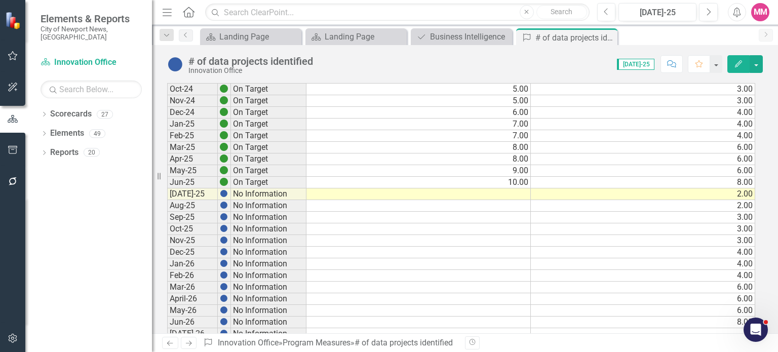
scroll to position [304, 0]
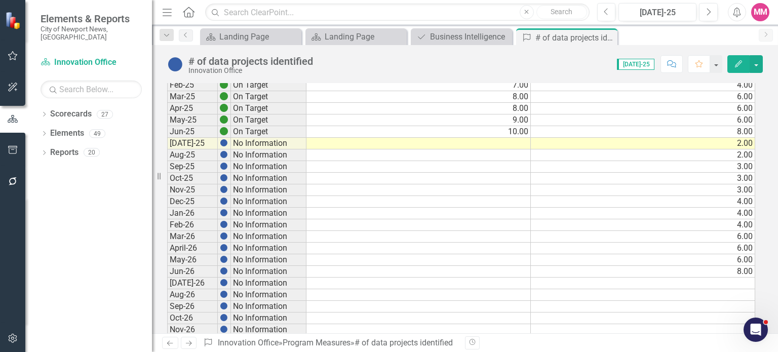
click at [512, 139] on td at bounding box center [418, 144] width 224 height 12
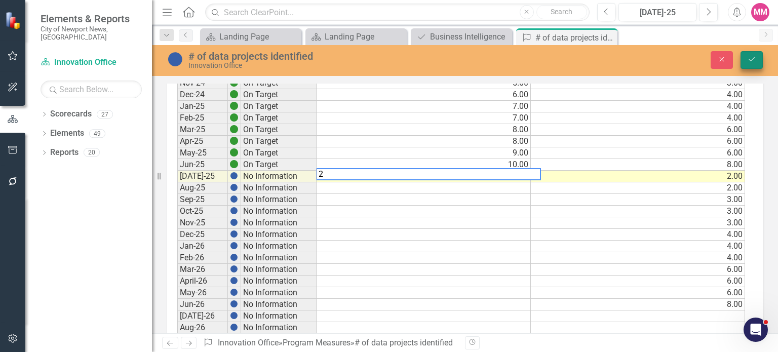
type textarea "2"
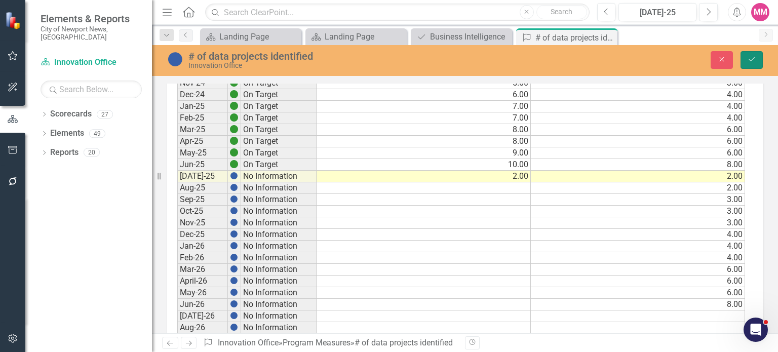
click at [754, 55] on button "Save" at bounding box center [751, 60] width 22 height 18
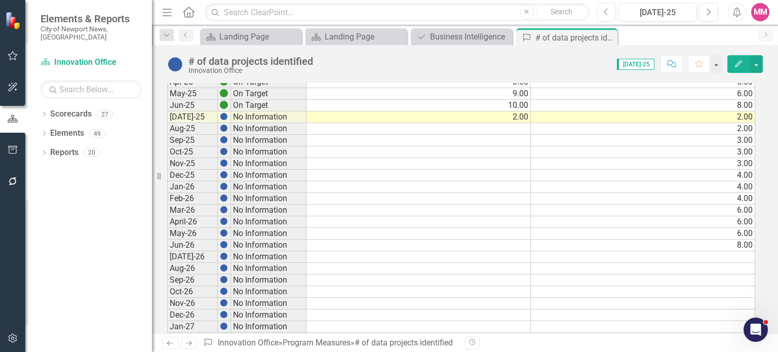
scroll to position [354, 0]
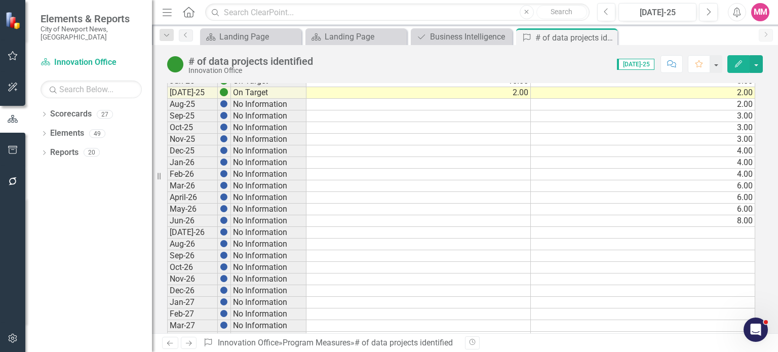
click at [510, 99] on td at bounding box center [418, 105] width 224 height 12
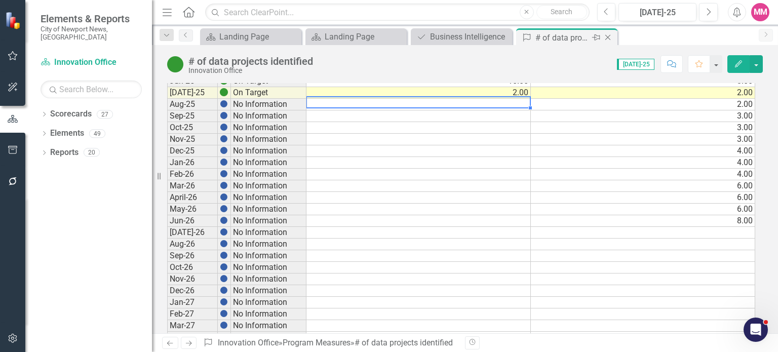
click at [613, 36] on div "Close" at bounding box center [608, 37] width 13 height 13
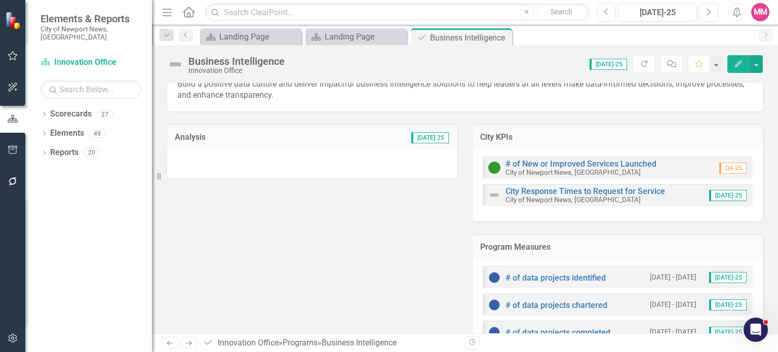
scroll to position [71, 0]
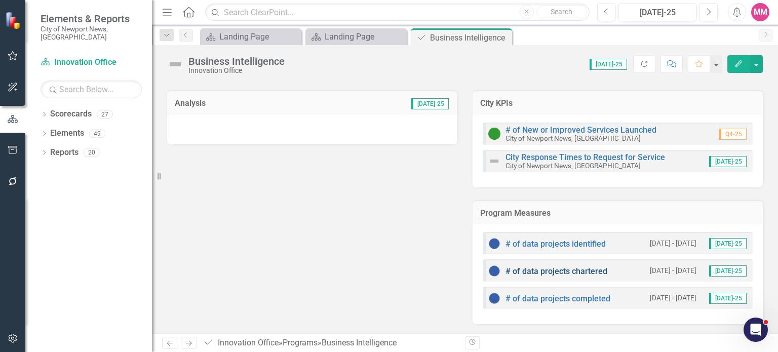
click at [549, 269] on link "# of data projects chartered" at bounding box center [556, 271] width 102 height 10
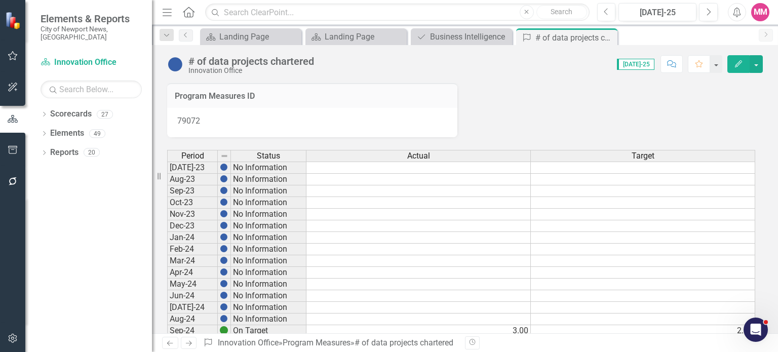
scroll to position [203, 0]
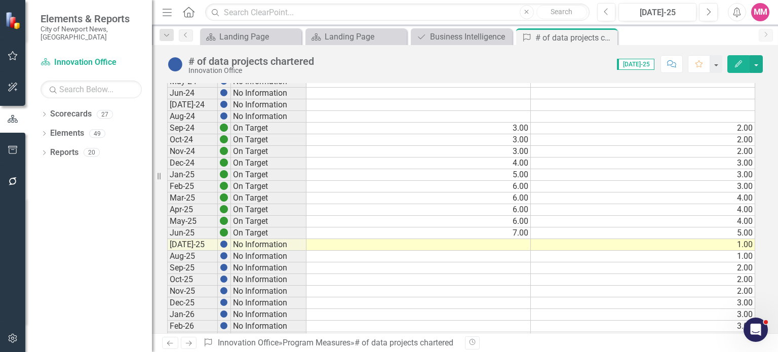
click at [485, 244] on td at bounding box center [418, 245] width 224 height 12
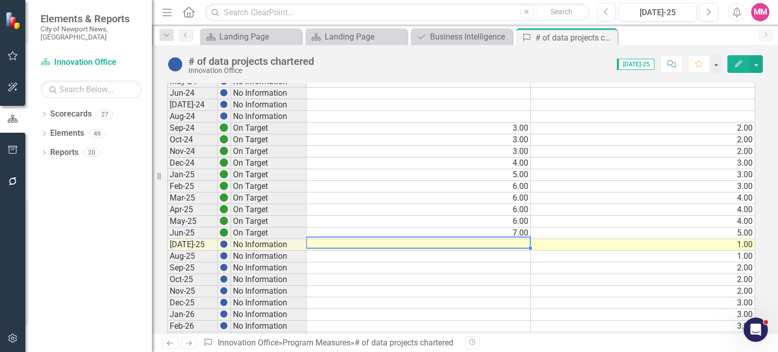
click at [485, 244] on td at bounding box center [418, 245] width 224 height 12
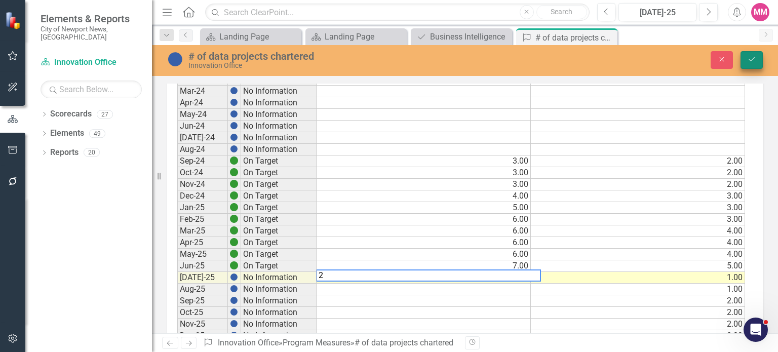
type textarea "2"
click at [751, 61] on icon "submit" at bounding box center [751, 59] width 6 height 4
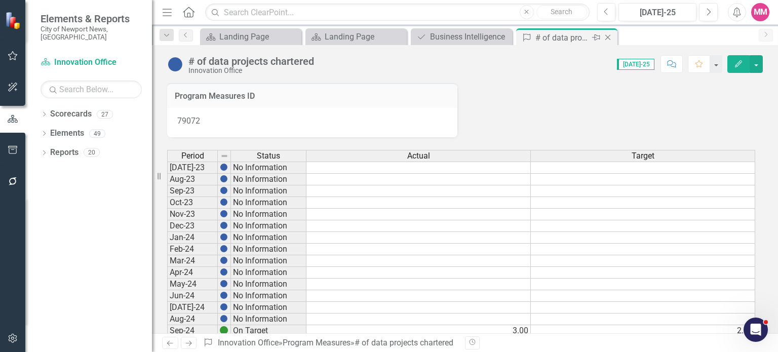
click at [611, 35] on icon "Close" at bounding box center [608, 37] width 10 height 8
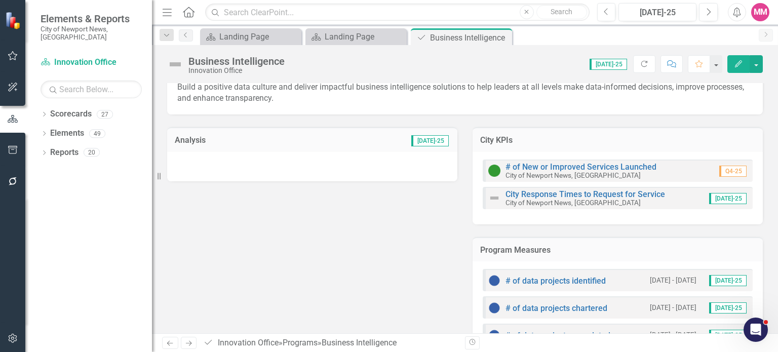
scroll to position [71, 0]
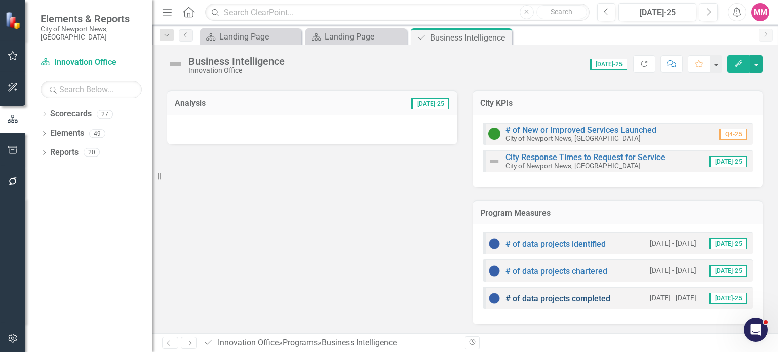
click at [534, 294] on link "# of data projects completed" at bounding box center [557, 299] width 105 height 10
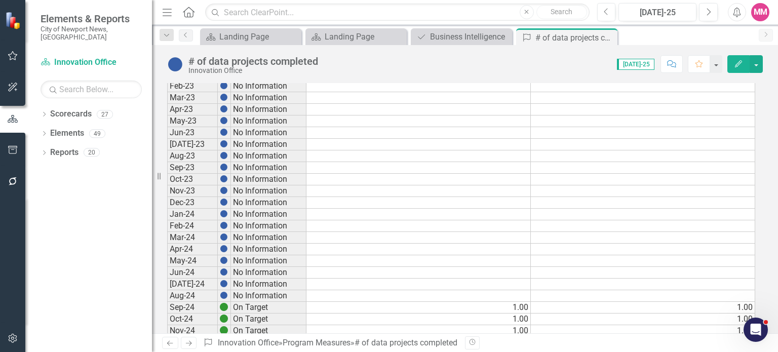
scroll to position [709, 0]
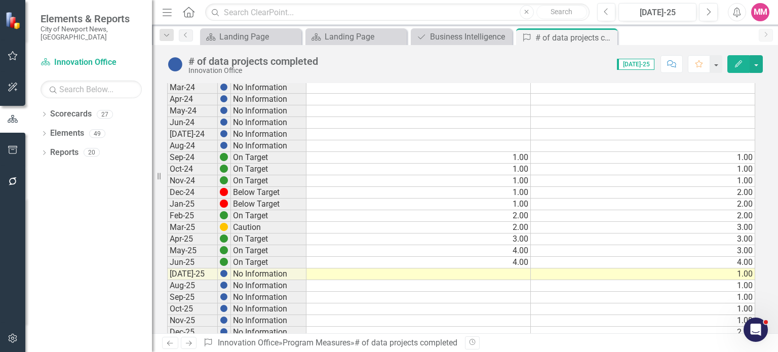
click at [498, 270] on td at bounding box center [418, 274] width 224 height 12
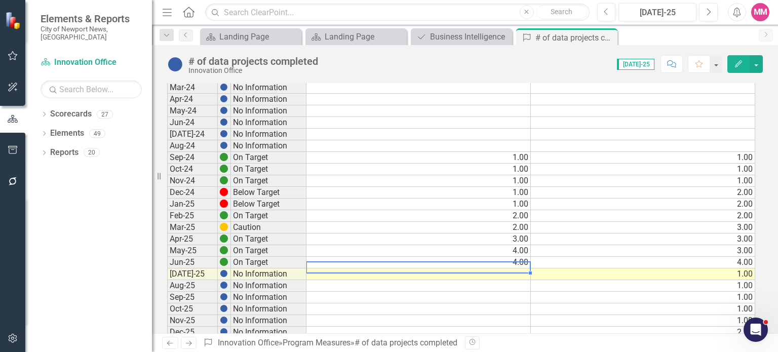
click at [498, 270] on td at bounding box center [418, 274] width 224 height 12
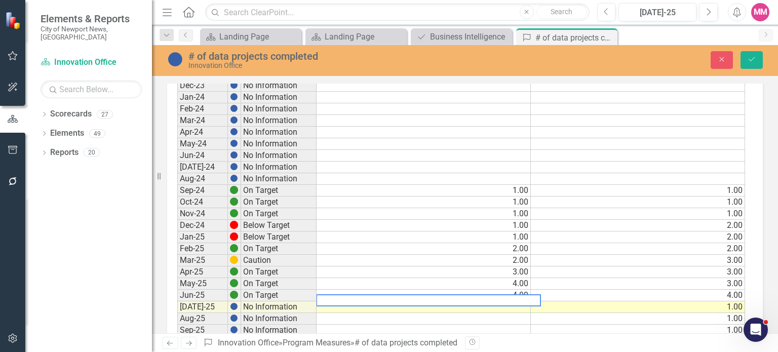
type textarea "2"
type textarea "3"
type textarea "2"
click at [751, 62] on icon "Save" at bounding box center [751, 59] width 9 height 7
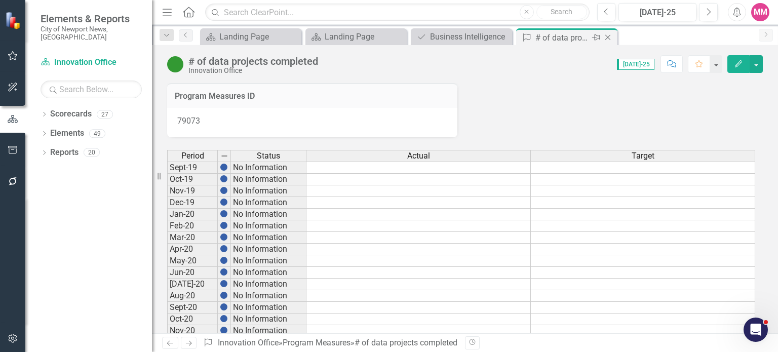
click at [608, 37] on icon at bounding box center [608, 38] width 6 height 6
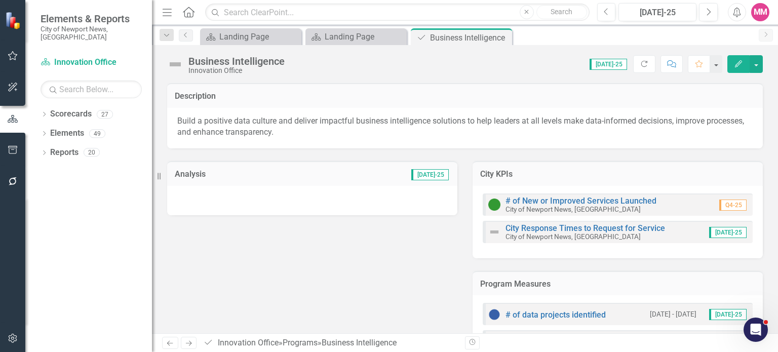
click at [341, 201] on div at bounding box center [312, 200] width 290 height 29
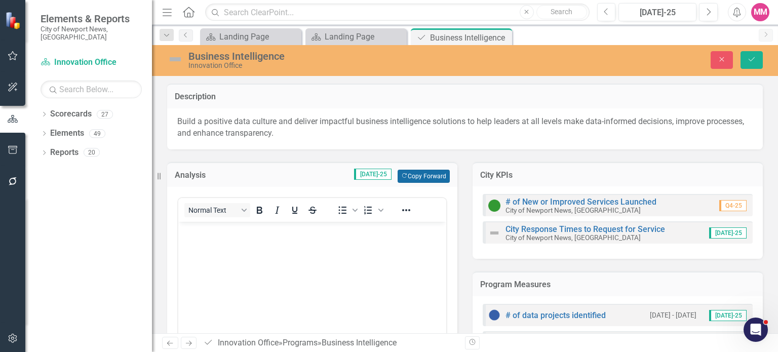
click at [409, 176] on button "Copy Forward Copy Forward" at bounding box center [424, 176] width 52 height 13
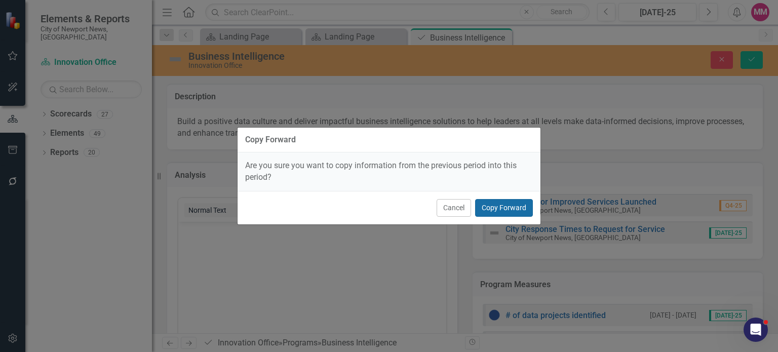
click at [486, 206] on button "Copy Forward" at bounding box center [504, 208] width 58 height 18
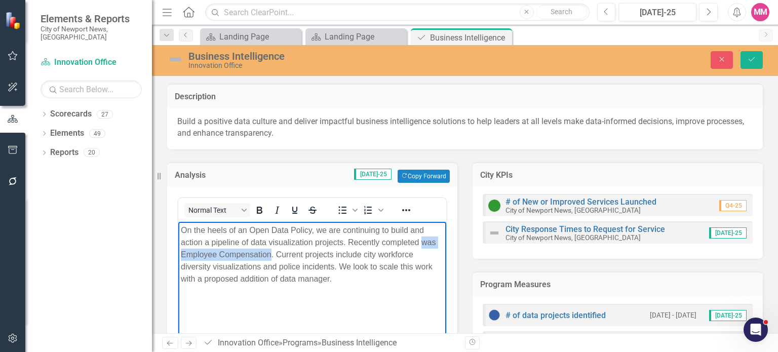
drag, startPoint x: 271, startPoint y: 254, endPoint x: 420, endPoint y: 245, distance: 149.6
click at [420, 245] on p "On the heels of an Open Data Policy, we are continuing to build and action a pi…" at bounding box center [312, 254] width 263 height 61
drag, startPoint x: 319, startPoint y: 267, endPoint x: 371, endPoint y: 265, distance: 52.2
click at [371, 265] on p "On the heels of an Open Data Policy, we are continuing to build and action a pi…" at bounding box center [312, 254] width 263 height 61
click at [424, 281] on p "On the heels of an Open Data Policy, we are continuing to build and action a pi…" at bounding box center [312, 254] width 263 height 61
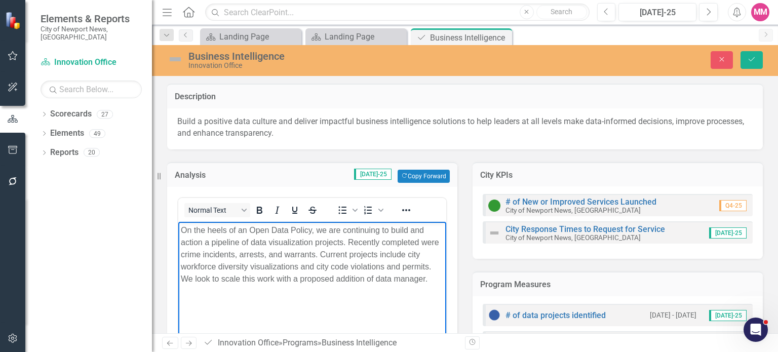
drag, startPoint x: 435, startPoint y: 282, endPoint x: 183, endPoint y: 293, distance: 251.9
click at [183, 293] on body "On the heels of an Open Data Policy, we are continuing to build and action a pi…" at bounding box center [312, 297] width 268 height 152
click at [288, 251] on p "On the heels of an Open Data Policy, we are continuing to build and action a pi…" at bounding box center [312, 248] width 263 height 49
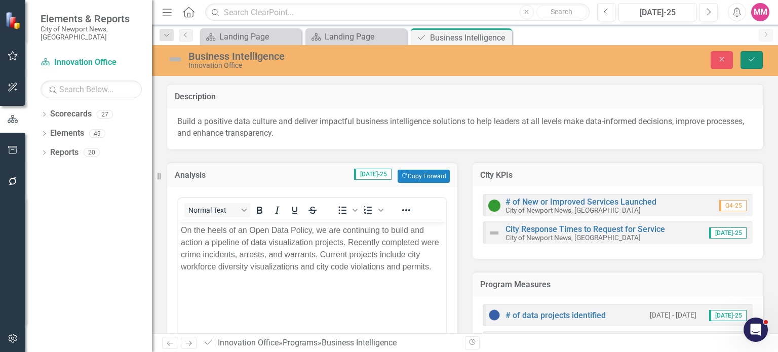
click at [753, 56] on icon "Save" at bounding box center [751, 59] width 9 height 7
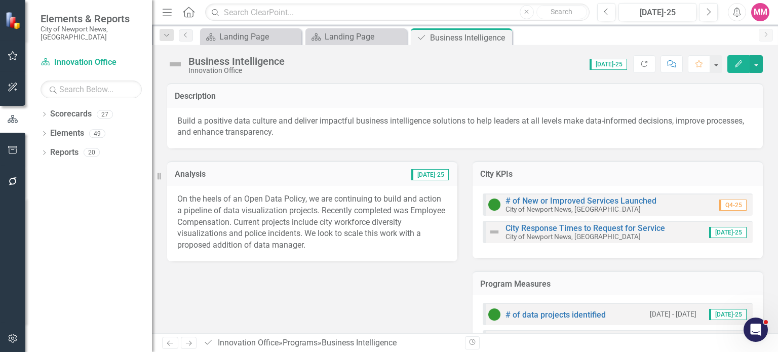
click at [309, 204] on p "On the heels of an Open Data Policy, we are continuing to build and action a pi…" at bounding box center [312, 222] width 270 height 58
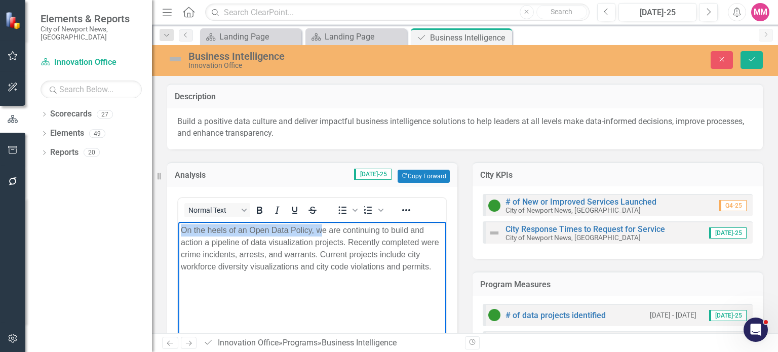
drag, startPoint x: 319, startPoint y: 228, endPoint x: 163, endPoint y: 220, distance: 156.2
click at [178, 221] on html "On the heels of an Open Data Policy, we are continuing to build and action a pi…" at bounding box center [312, 297] width 268 height 152
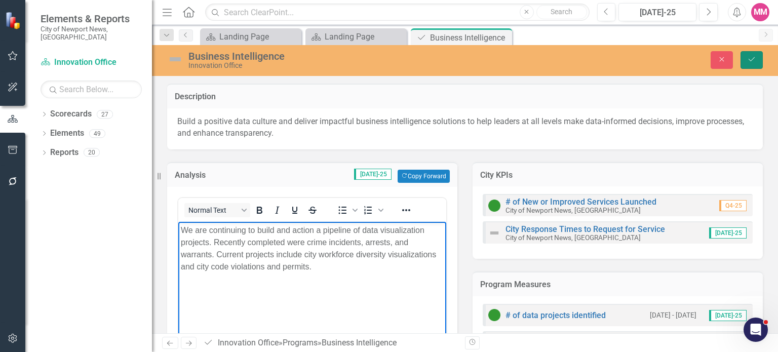
click at [743, 58] on button "Save" at bounding box center [751, 60] width 22 height 18
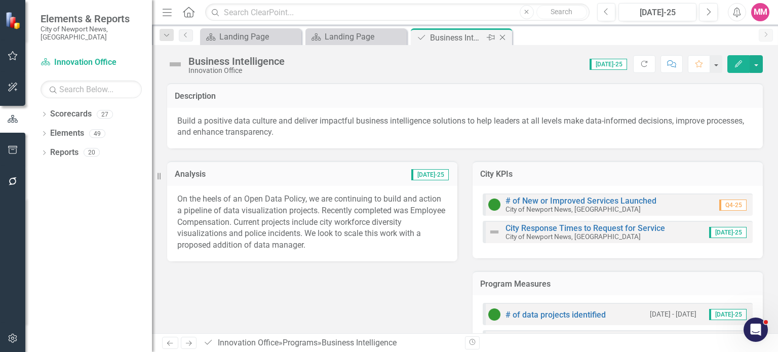
click at [504, 38] on icon "Close" at bounding box center [502, 37] width 10 height 8
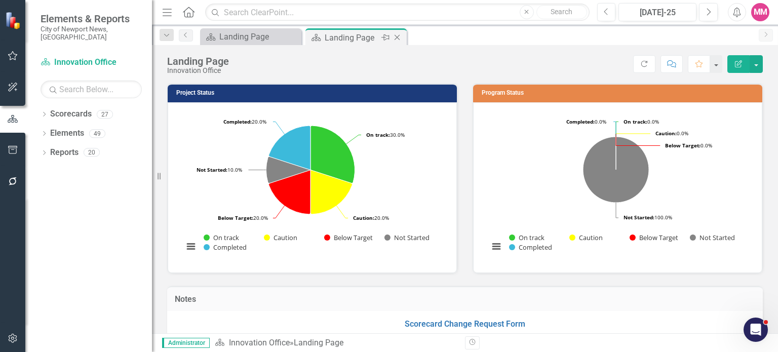
click at [400, 36] on icon "Close" at bounding box center [397, 37] width 10 height 8
